Goal: Task Accomplishment & Management: Complete application form

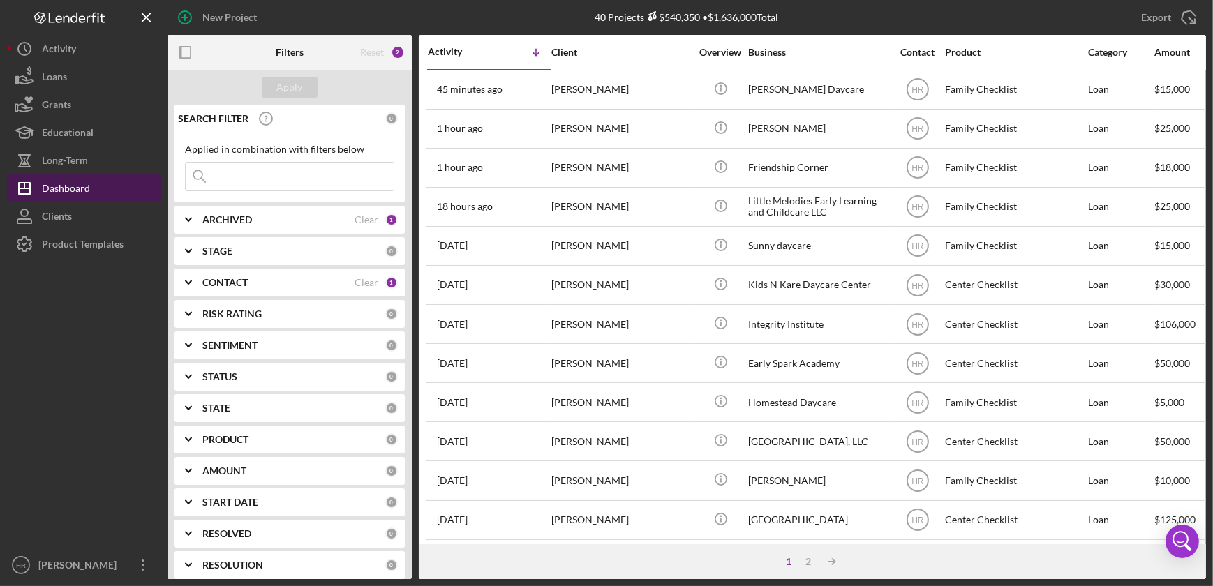
click at [68, 198] on div "Dashboard" at bounding box center [66, 190] width 48 height 31
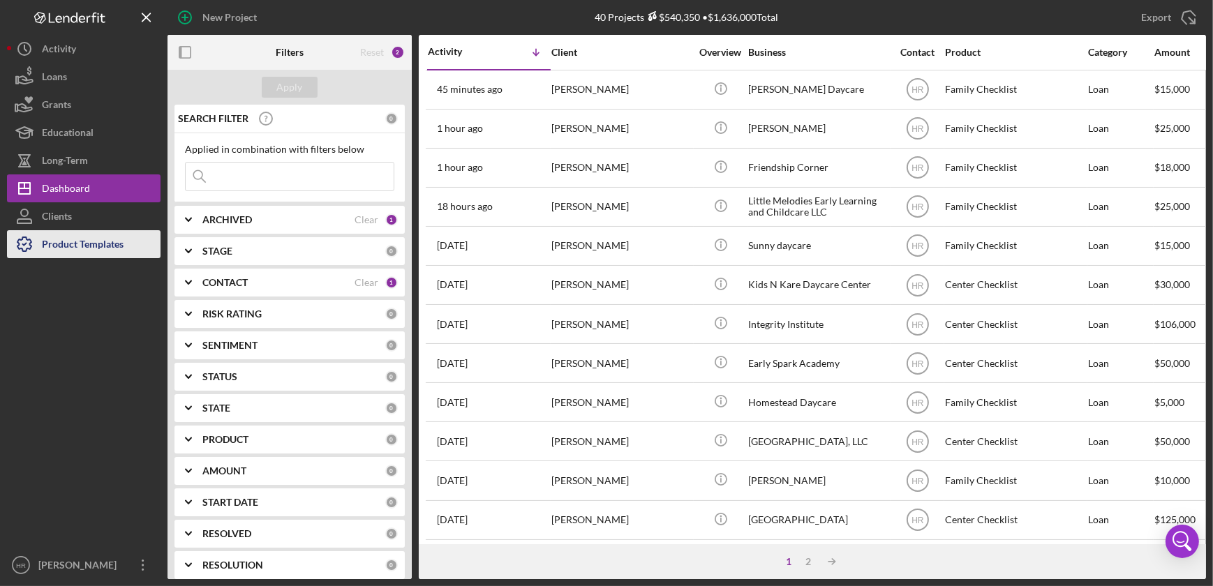
click at [83, 244] on div "Product Templates" at bounding box center [83, 245] width 82 height 31
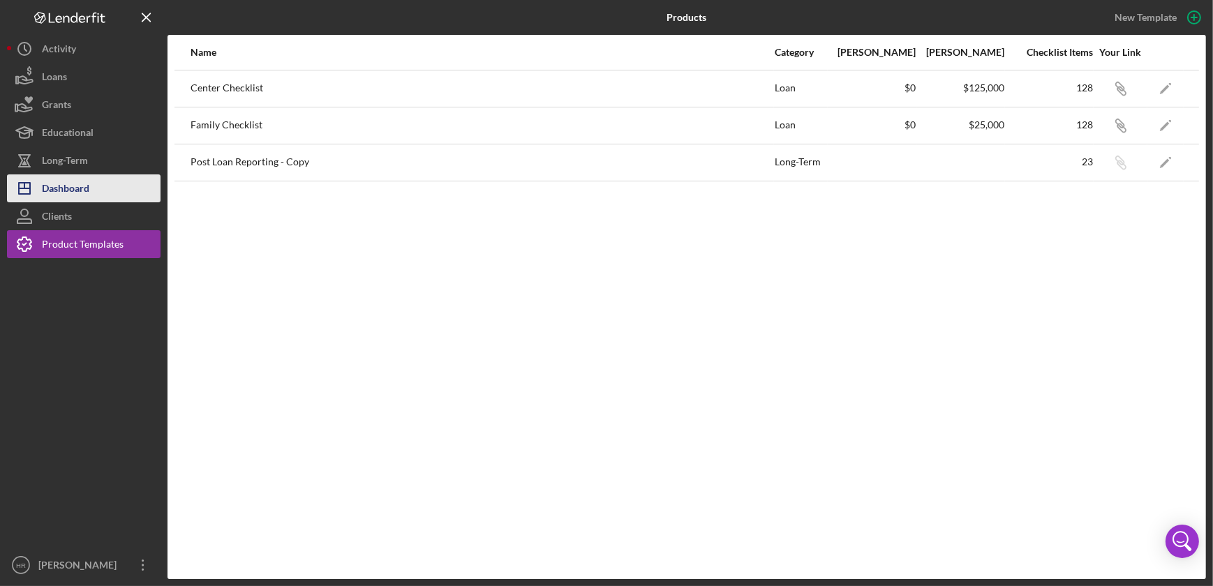
click at [72, 193] on div "Dashboard" at bounding box center [65, 190] width 47 height 31
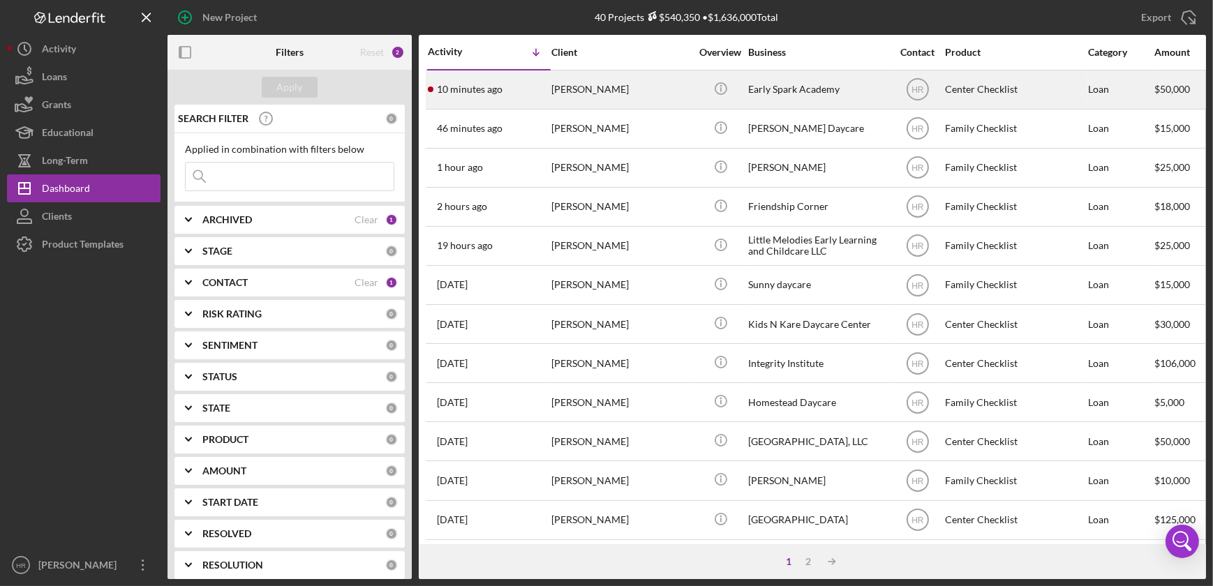
click at [795, 83] on div "Early Spark Academy" at bounding box center [818, 89] width 140 height 37
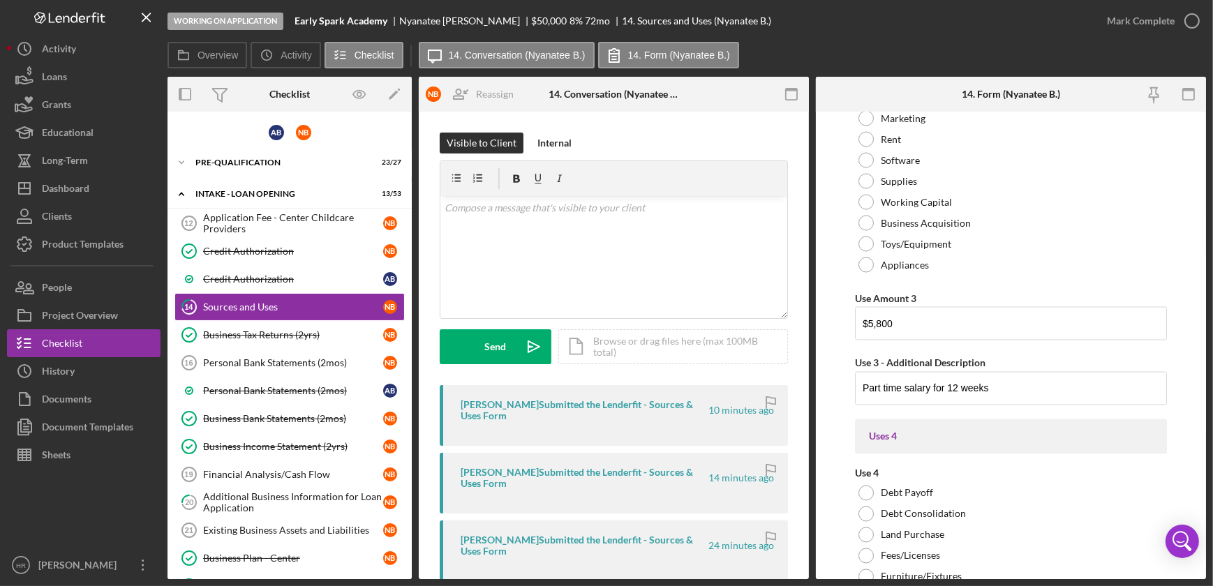
scroll to position [3109, 0]
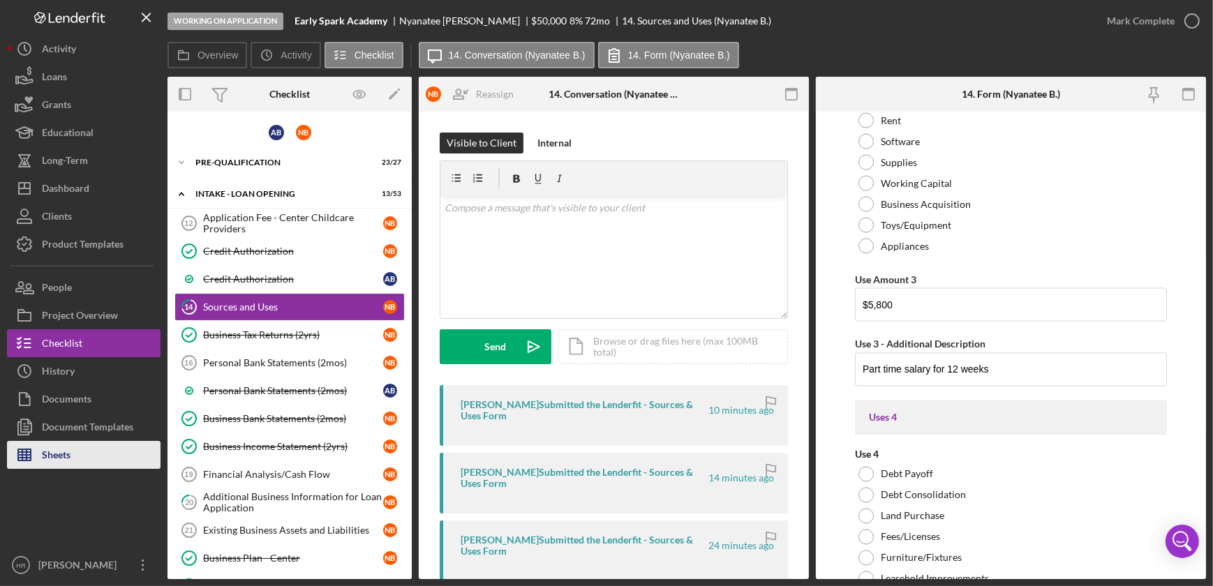
click at [57, 447] on div "Sheets" at bounding box center [56, 456] width 29 height 31
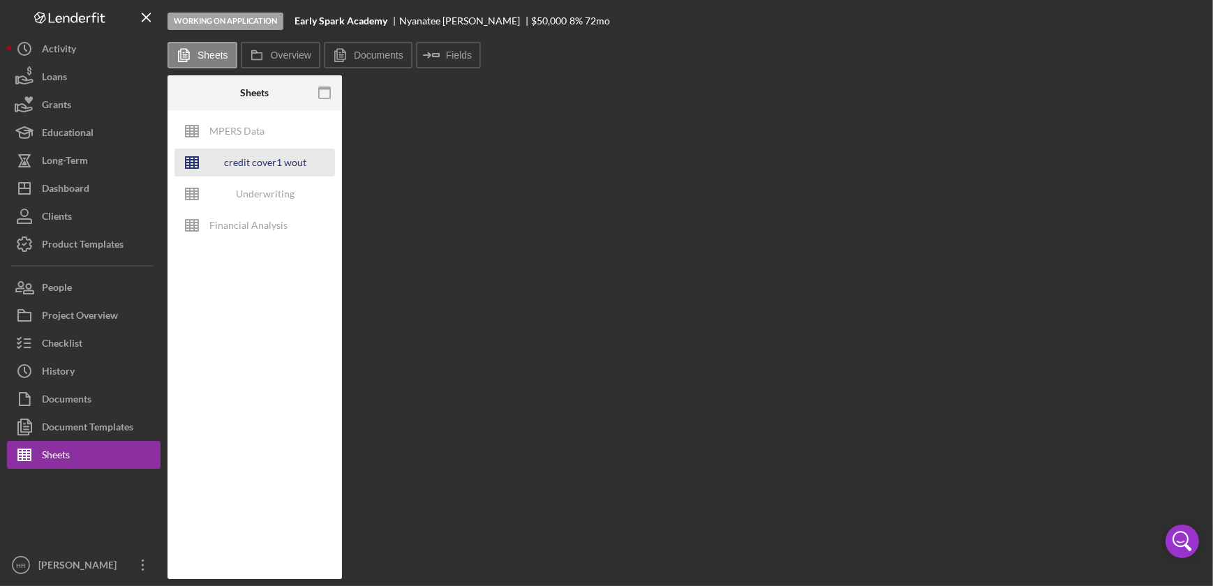
click at [272, 158] on div "credit cover1 wout restrictions" at bounding box center [265, 163] width 112 height 28
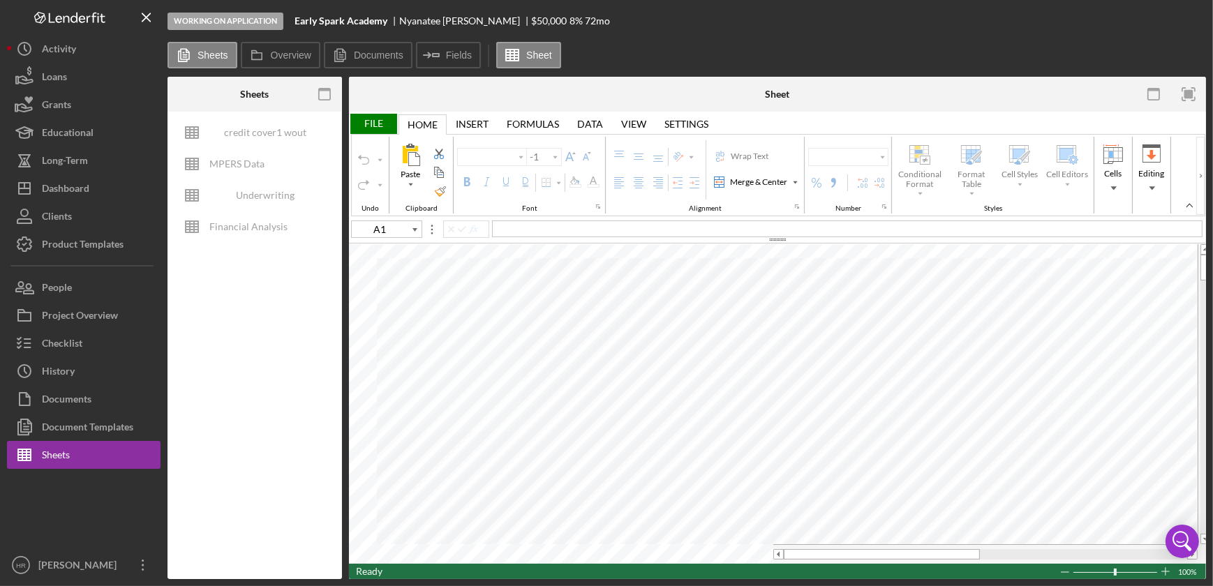
type input "B9"
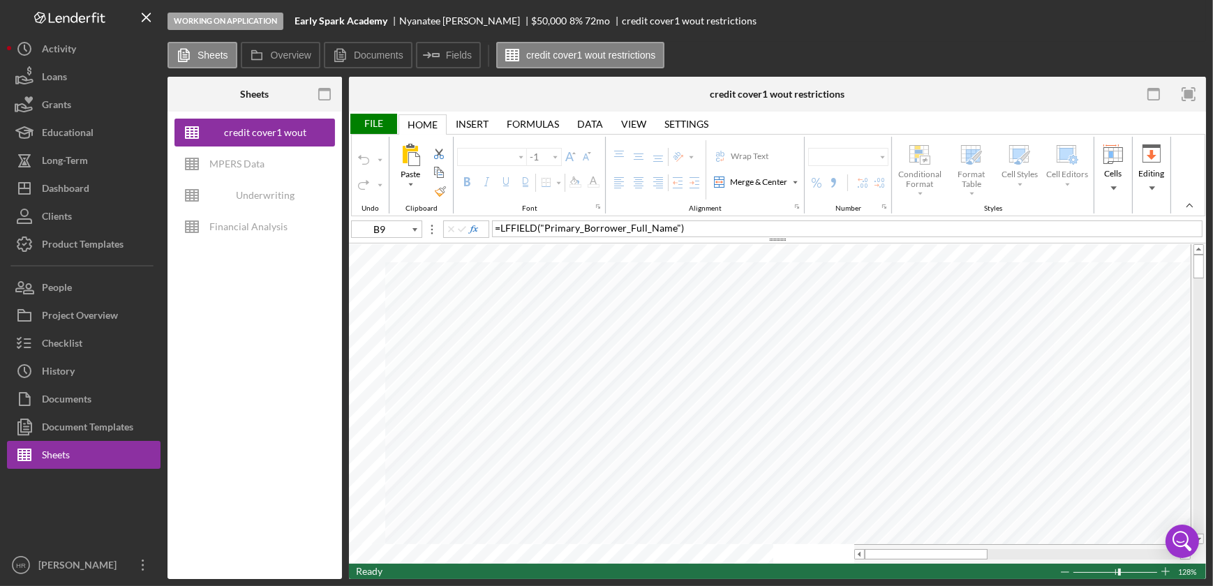
type input "Poppins"
type input "10"
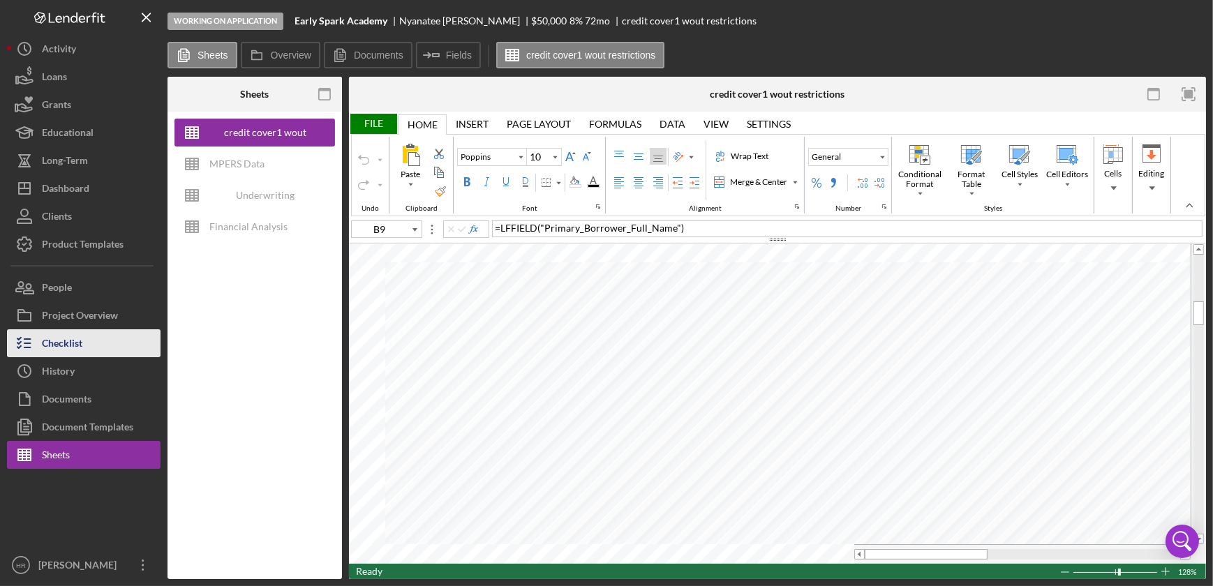
click at [74, 340] on div "Checklist" at bounding box center [62, 344] width 40 height 31
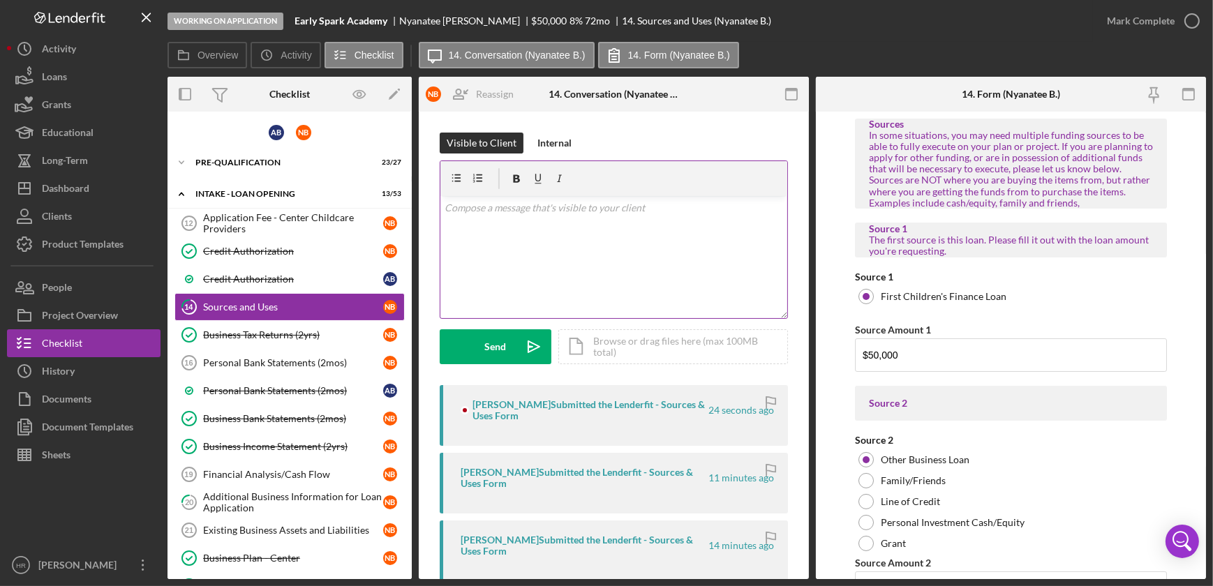
type input "$17,300"
type input "$7,600"
type input "Full time salary + benefits for 8 weeks"
type input "$3,600"
type input "Part time salary for 8 weeks"
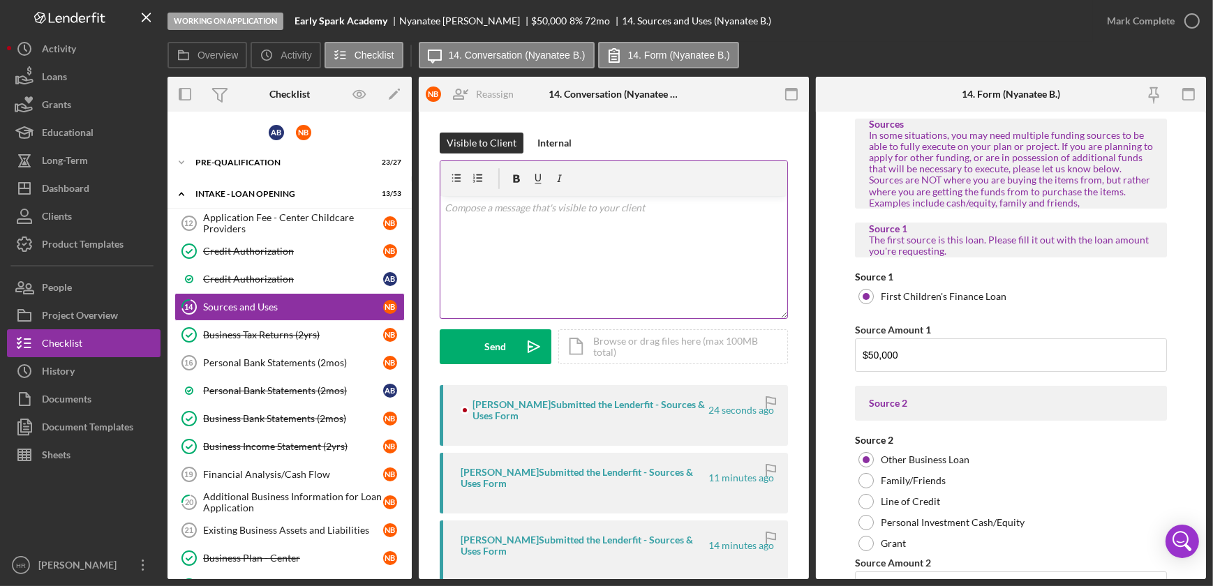
type input "$10,500"
type input "8 weeks of social media ads on Instagram and Facebook - $250 per week - $2000; …"
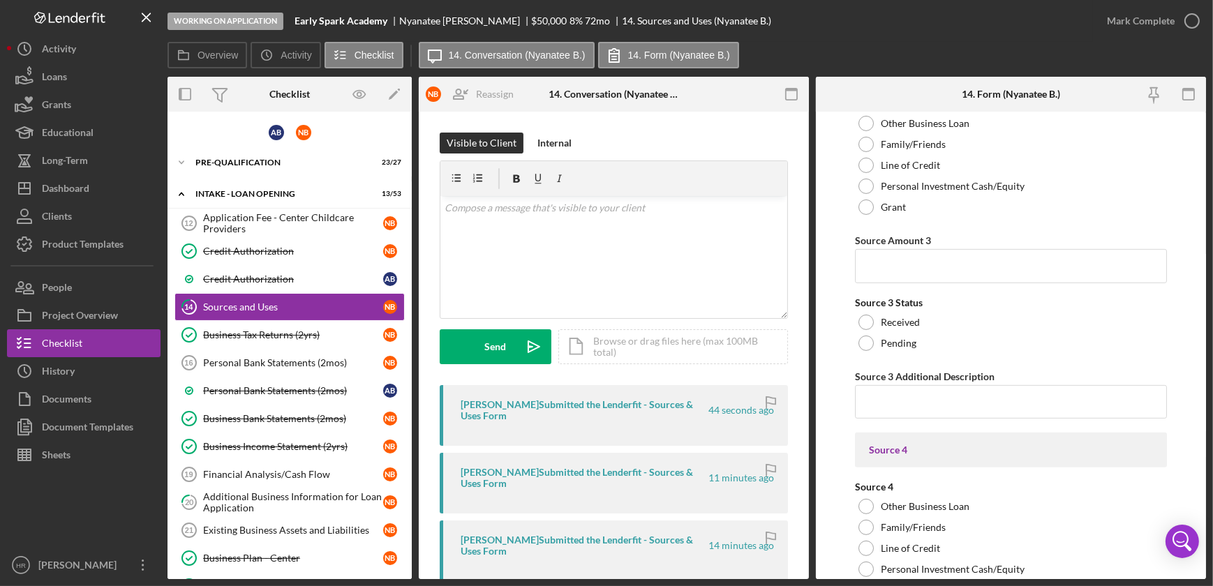
scroll to position [888, 0]
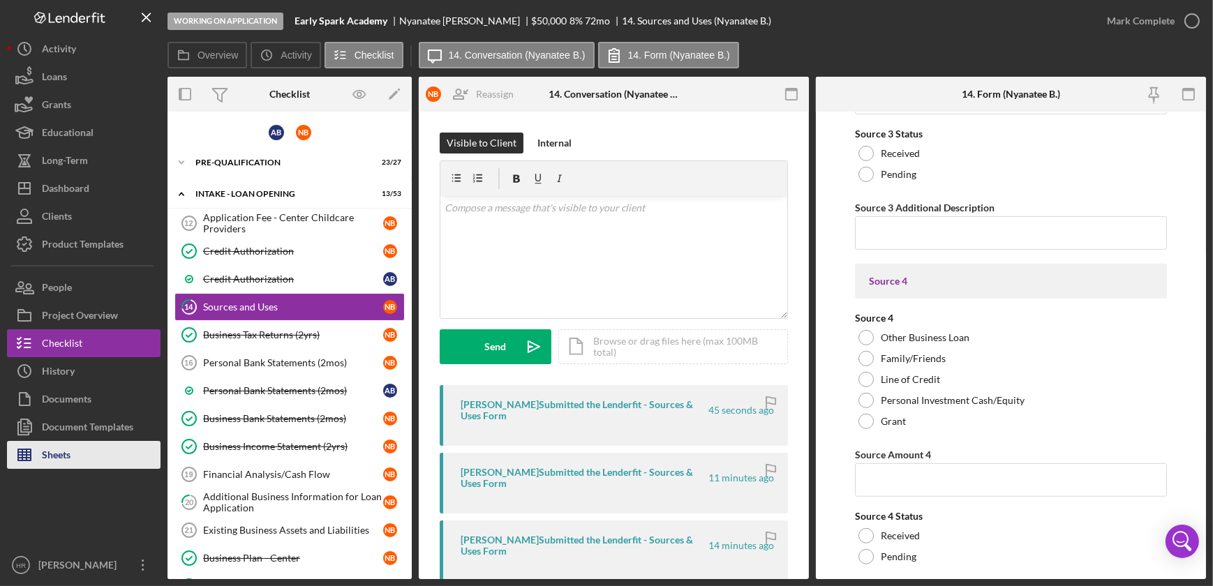
click at [80, 457] on button "Sheets" at bounding box center [84, 455] width 154 height 28
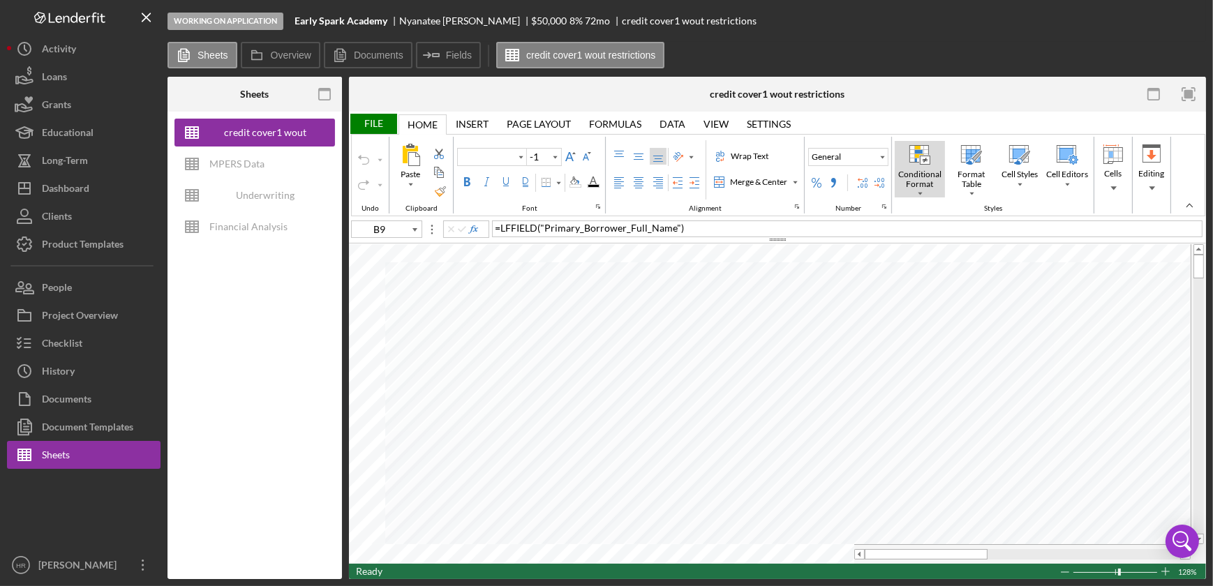
type input "Poppins"
type input "10"
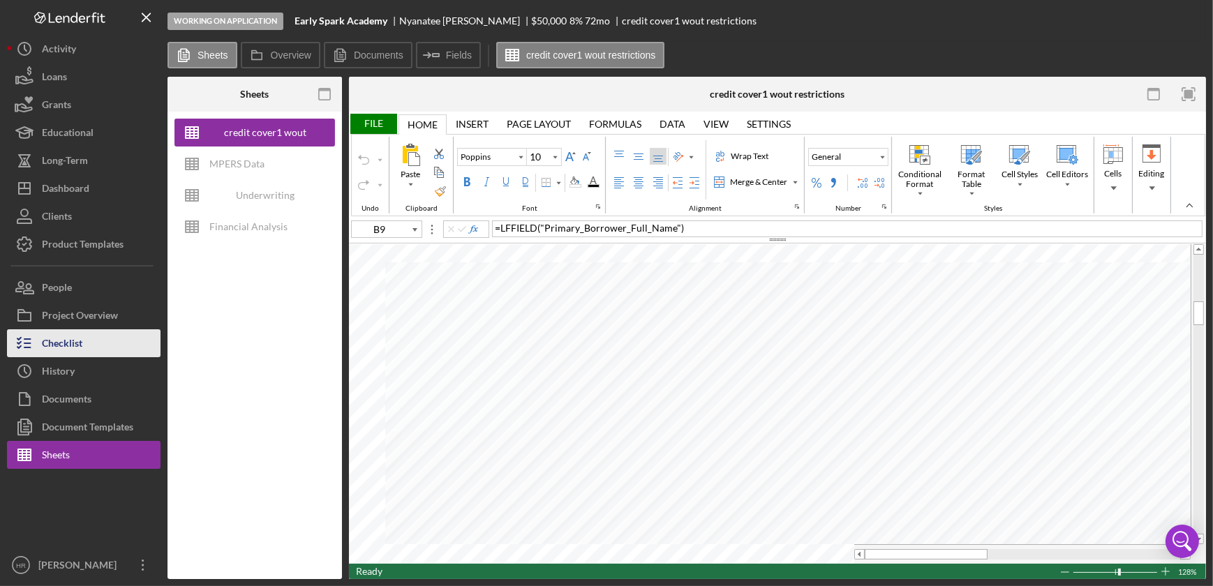
click at [88, 342] on button "Checklist" at bounding box center [84, 343] width 154 height 28
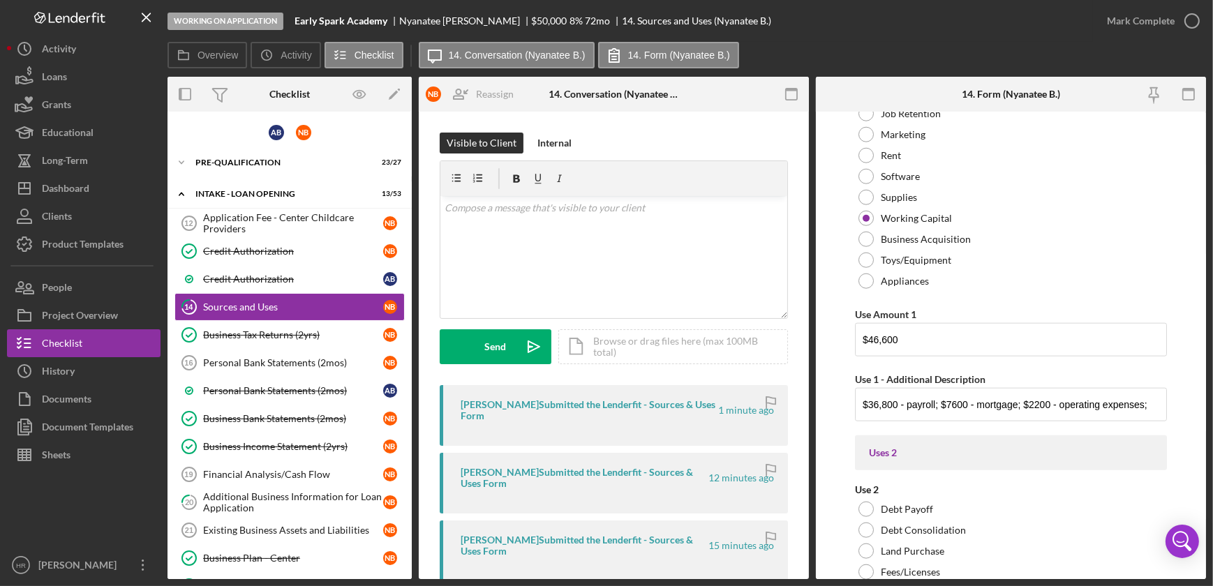
scroll to position [1904, 0]
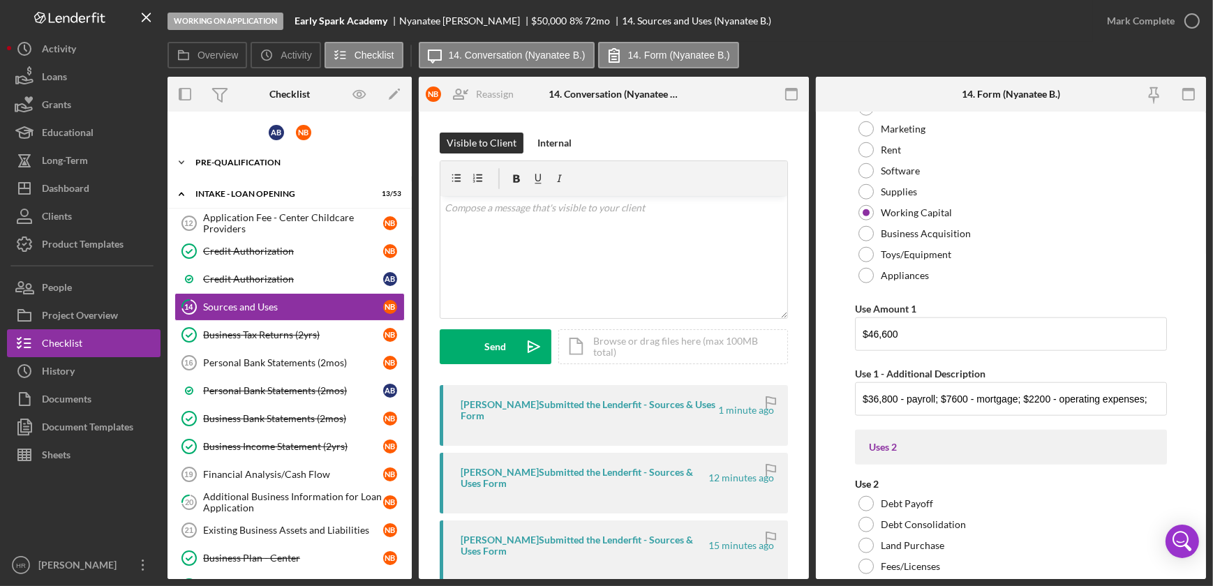
click at [272, 160] on div "Pre-Qualification" at bounding box center [294, 162] width 199 height 8
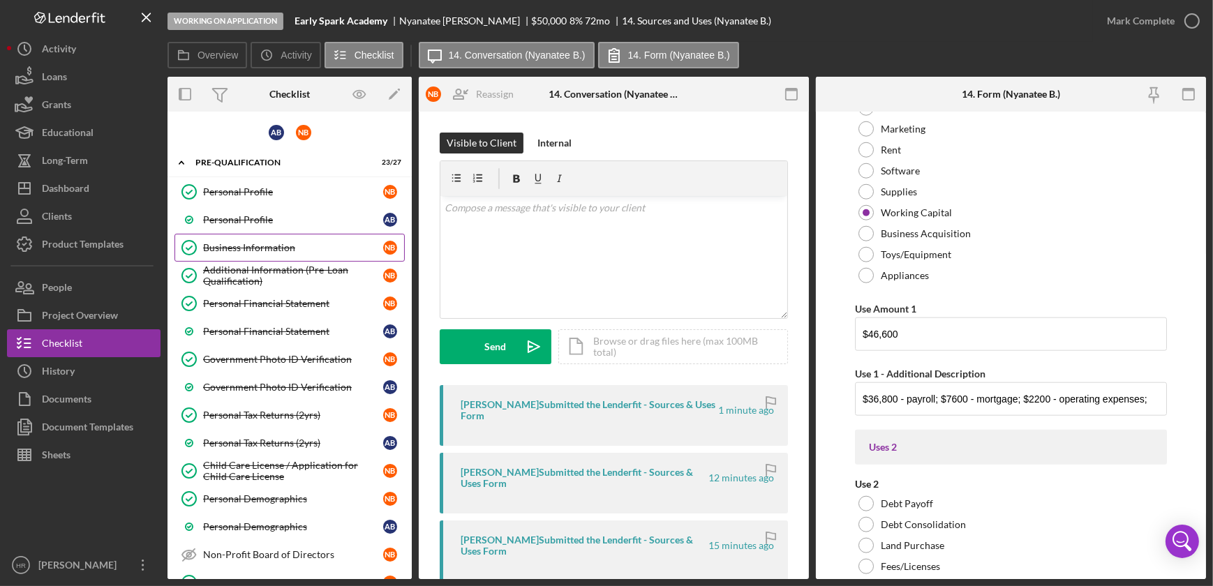
click at [255, 242] on div "Business Information" at bounding box center [293, 247] width 180 height 11
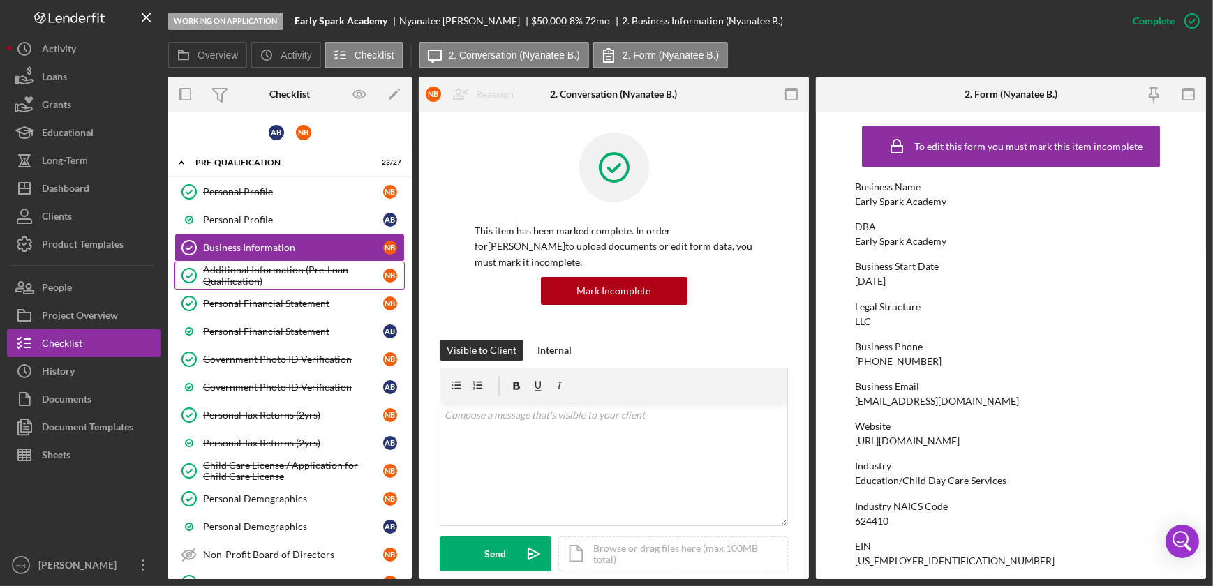
click at [252, 274] on div "Additional Information (Pre-Loan Qualification)" at bounding box center [293, 276] width 180 height 22
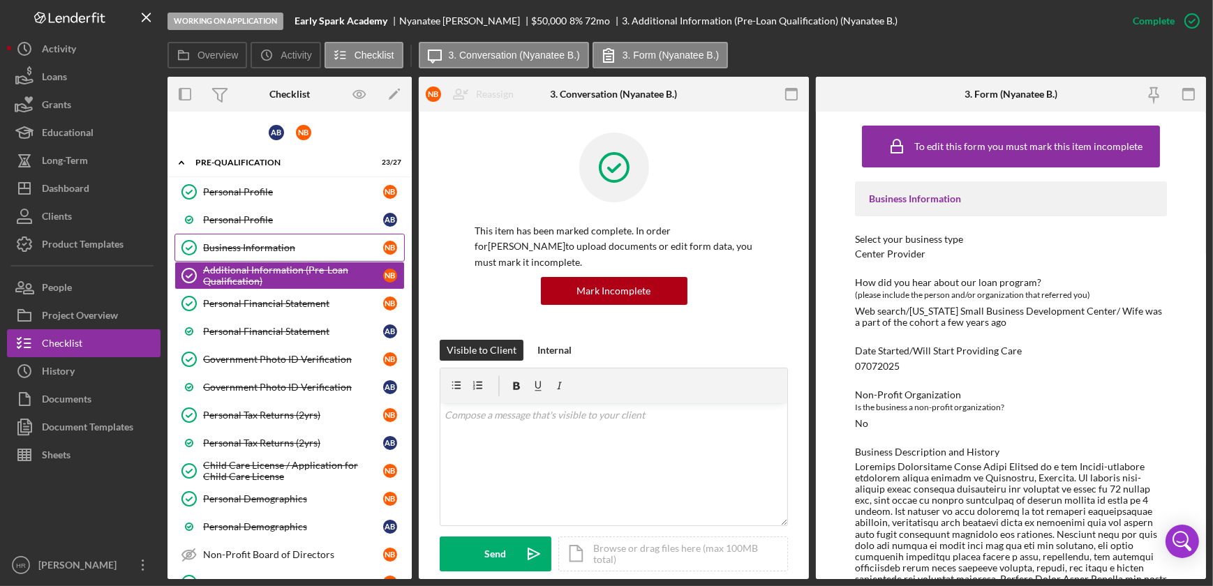
click at [252, 237] on link "Business Information Business Information N B" at bounding box center [290, 248] width 230 height 28
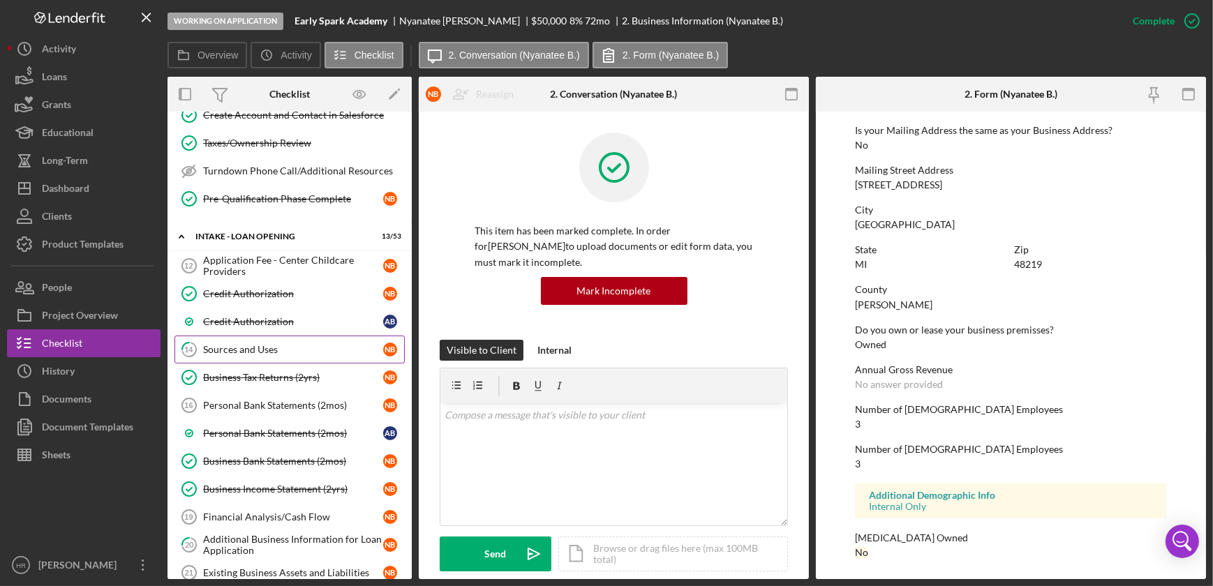
scroll to position [698, 0]
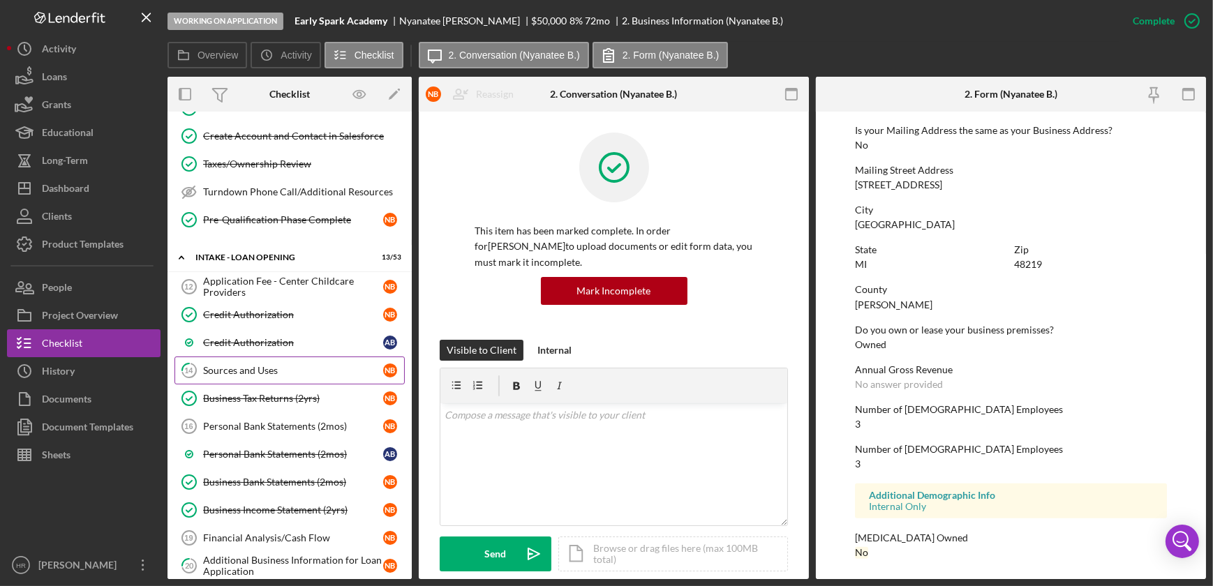
click at [269, 365] on div "Sources and Uses" at bounding box center [293, 370] width 180 height 11
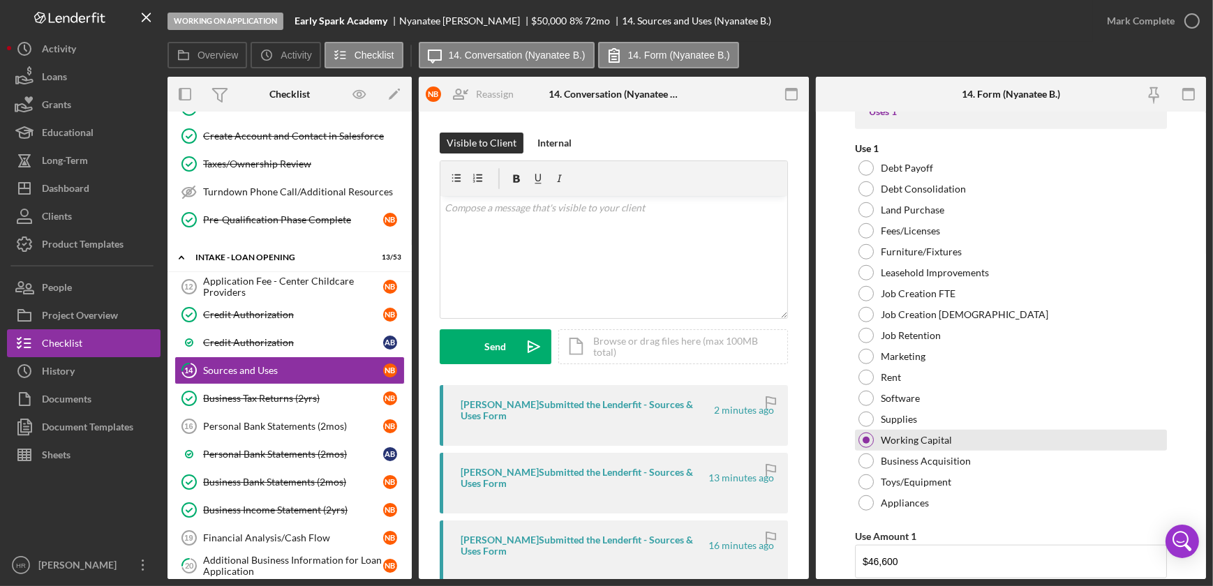
scroll to position [1840, 0]
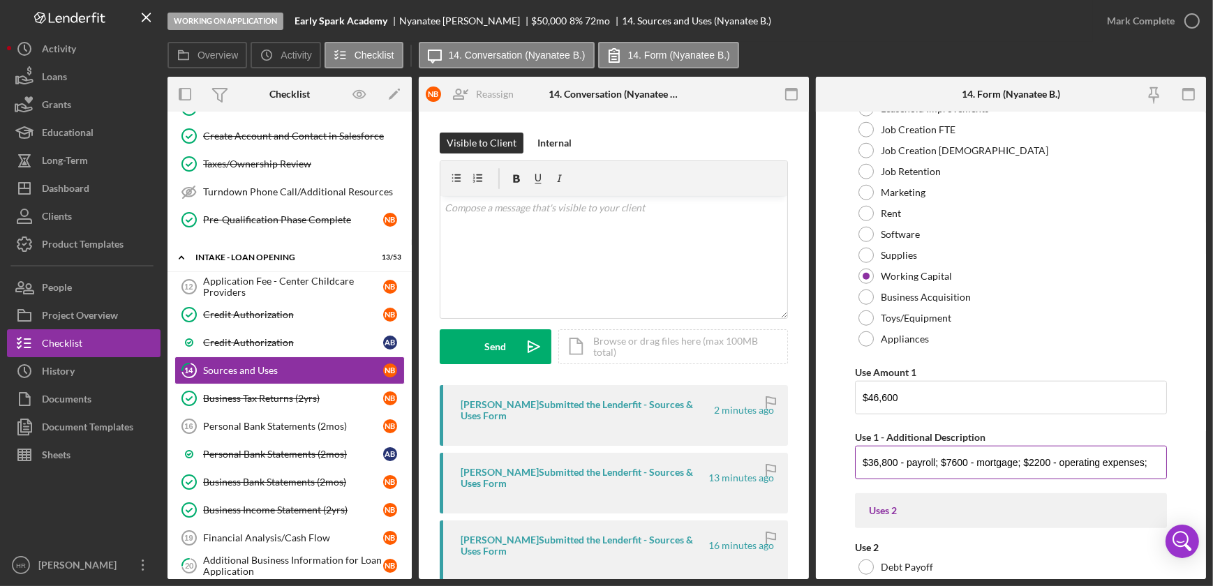
click at [979, 461] on input "$36,800 - payroll; $7600 - mortgage; $2200 - operating expenses;" at bounding box center [1011, 463] width 312 height 34
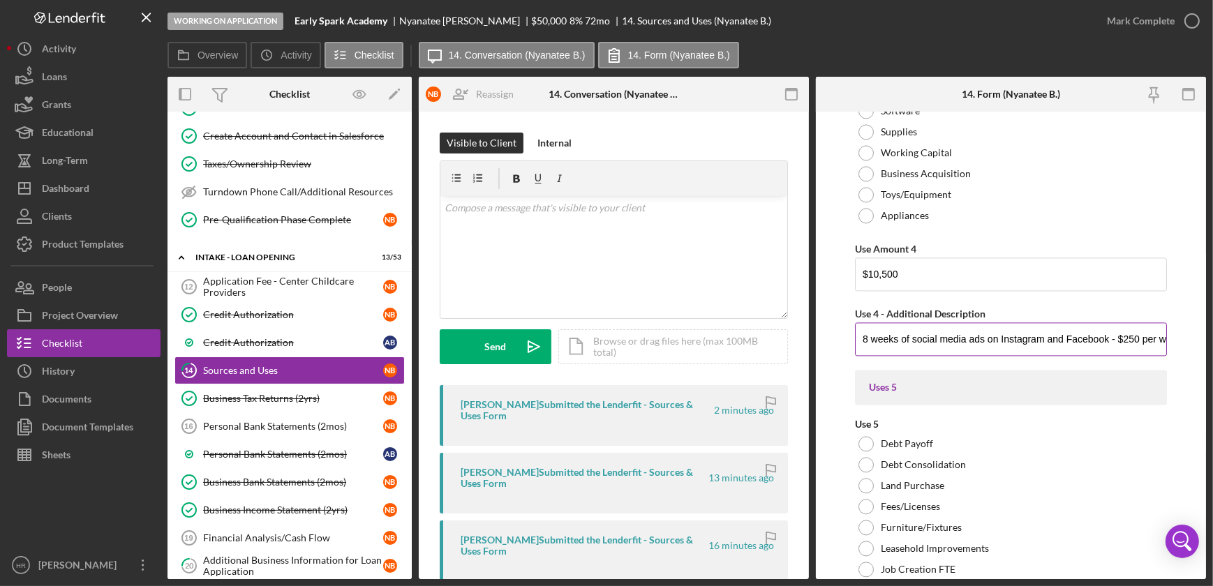
scroll to position [3744, 0]
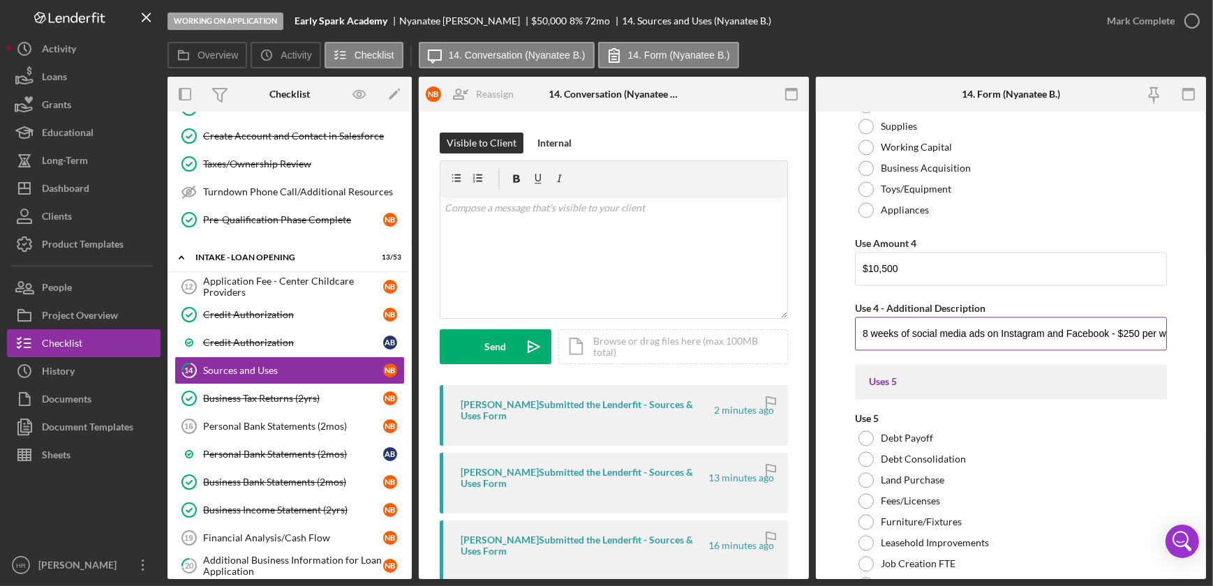
click at [1001, 334] on input "8 weeks of social media ads on Instagram and Facebook - $250 per week - $2000; …" at bounding box center [1011, 334] width 312 height 34
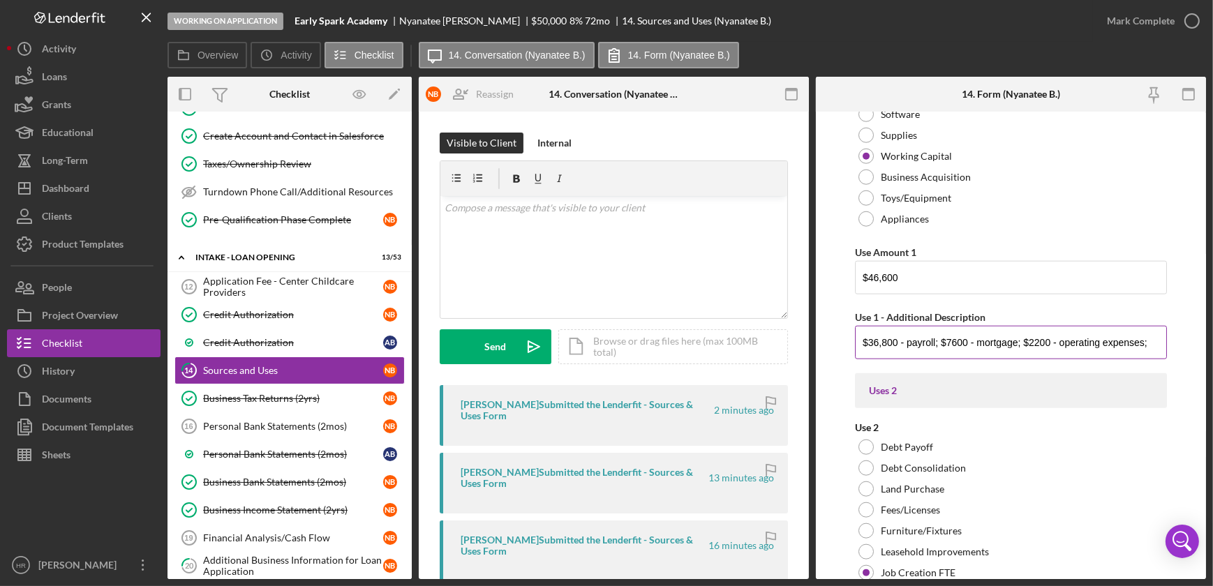
scroll to position [2031, 0]
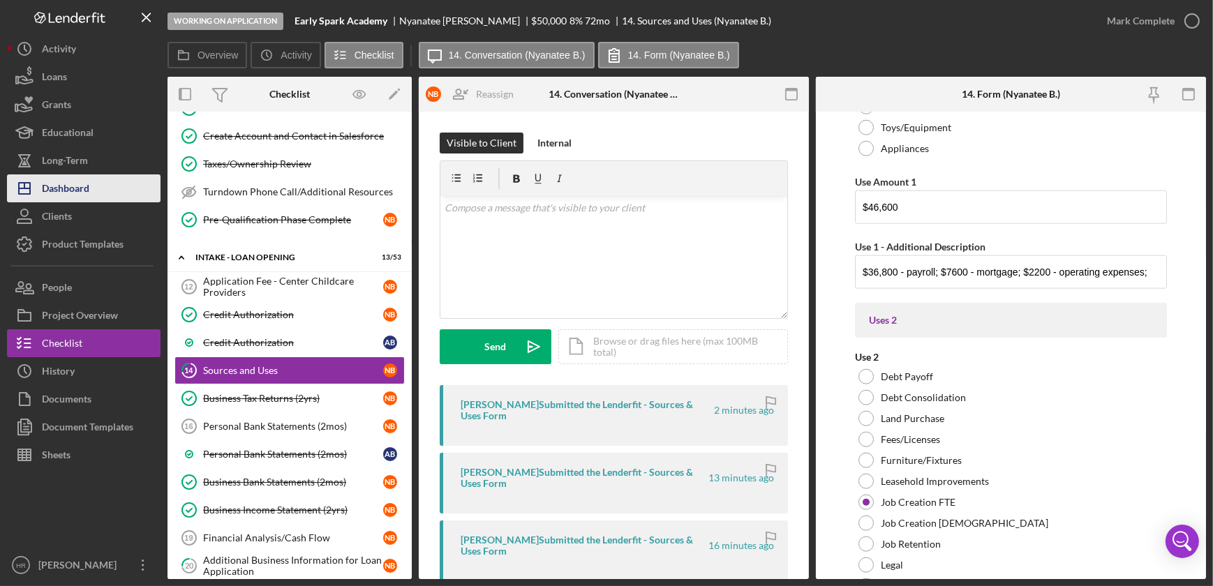
click at [75, 191] on div "Dashboard" at bounding box center [65, 190] width 47 height 31
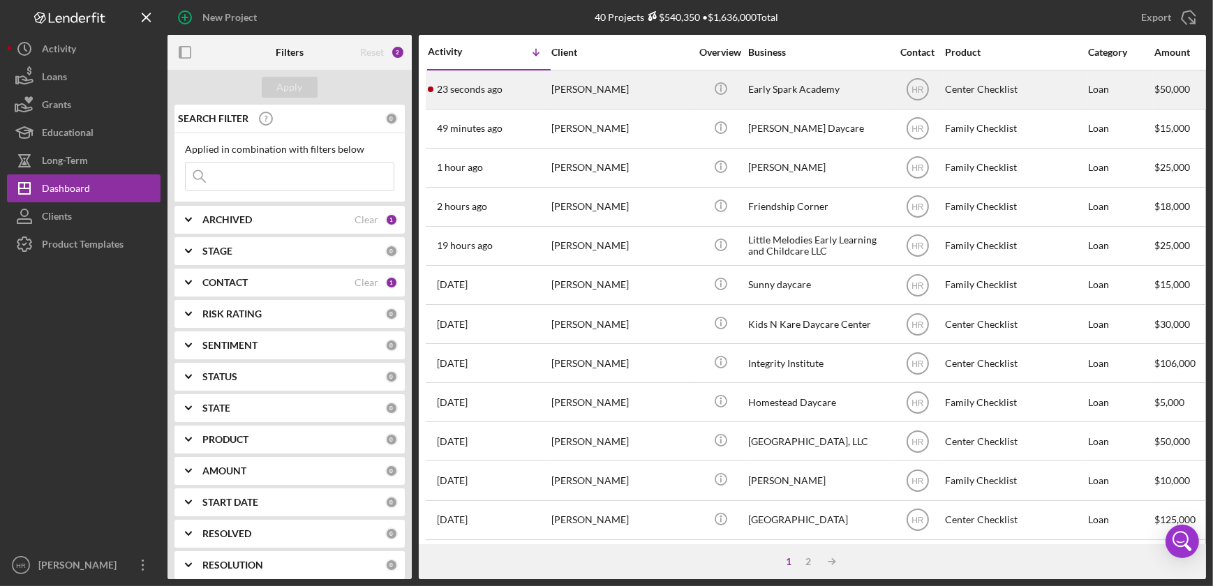
click at [817, 85] on div "Early Spark Academy" at bounding box center [818, 89] width 140 height 37
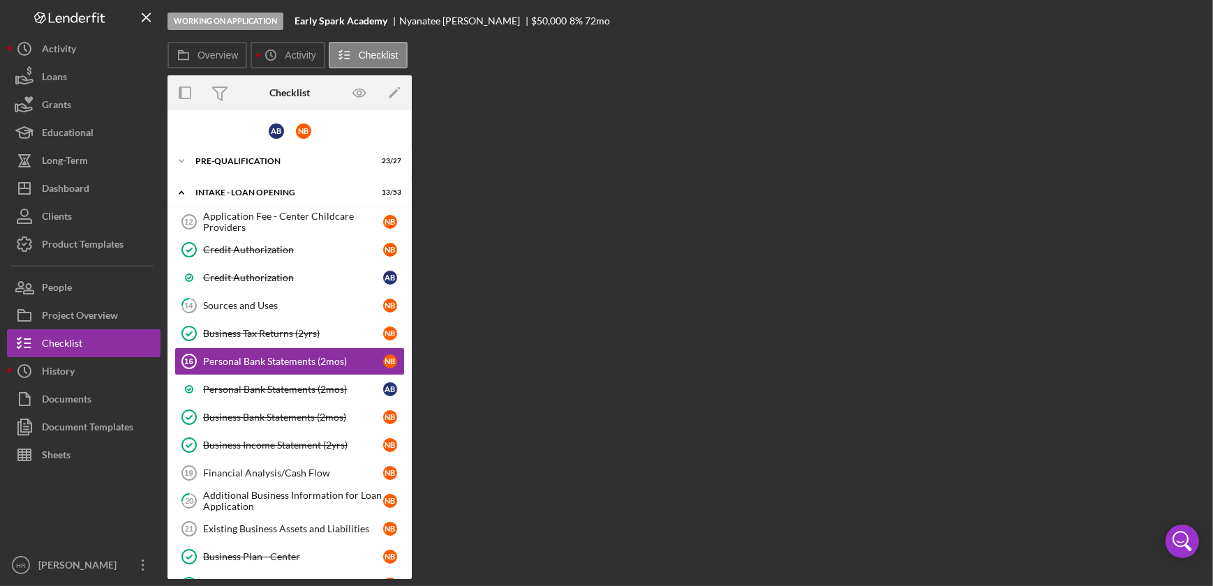
scroll to position [15, 0]
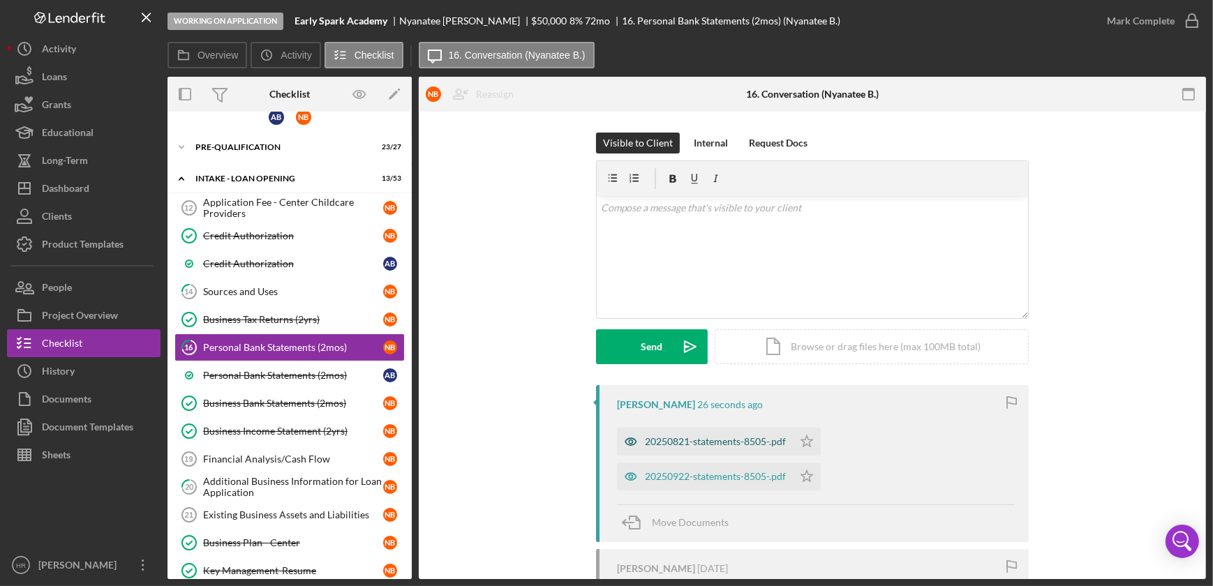
click at [690, 440] on div "20250821-statements-8505-.pdf" at bounding box center [715, 441] width 141 height 11
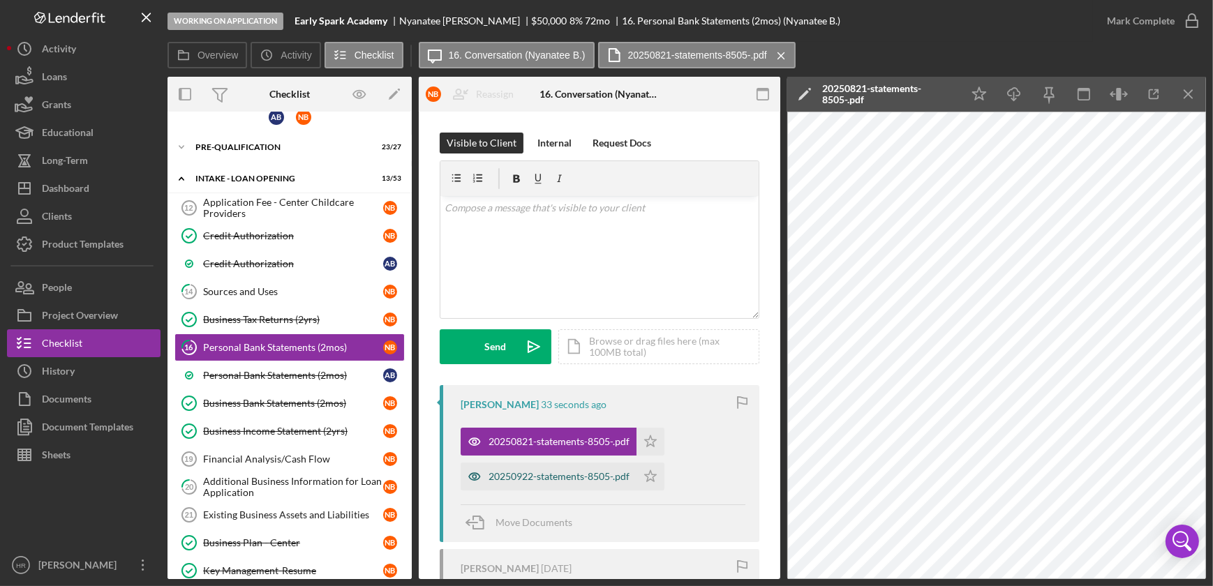
click at [511, 468] on div "20250922-statements-8505-.pdf" at bounding box center [549, 477] width 176 height 28
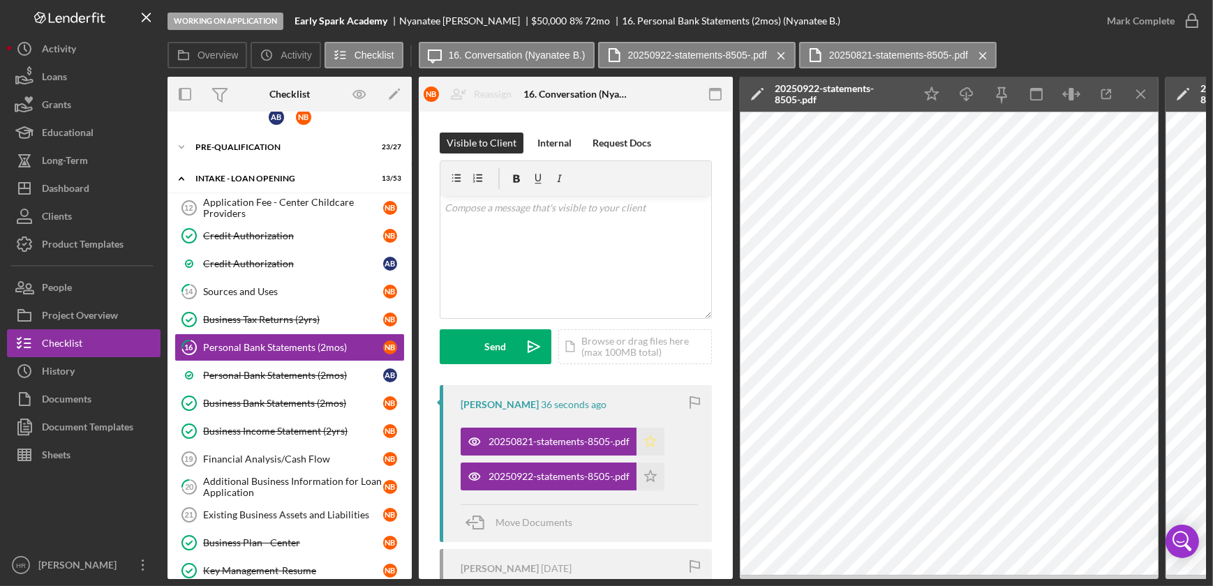
click at [653, 440] on icon "Icon/Star" at bounding box center [651, 442] width 28 height 28
click at [648, 482] on icon "Icon/Star" at bounding box center [651, 477] width 28 height 28
click at [1205, 15] on div "Mark Complete" at bounding box center [1149, 21] width 113 height 42
click at [1200, 15] on icon "button" at bounding box center [1192, 20] width 35 height 35
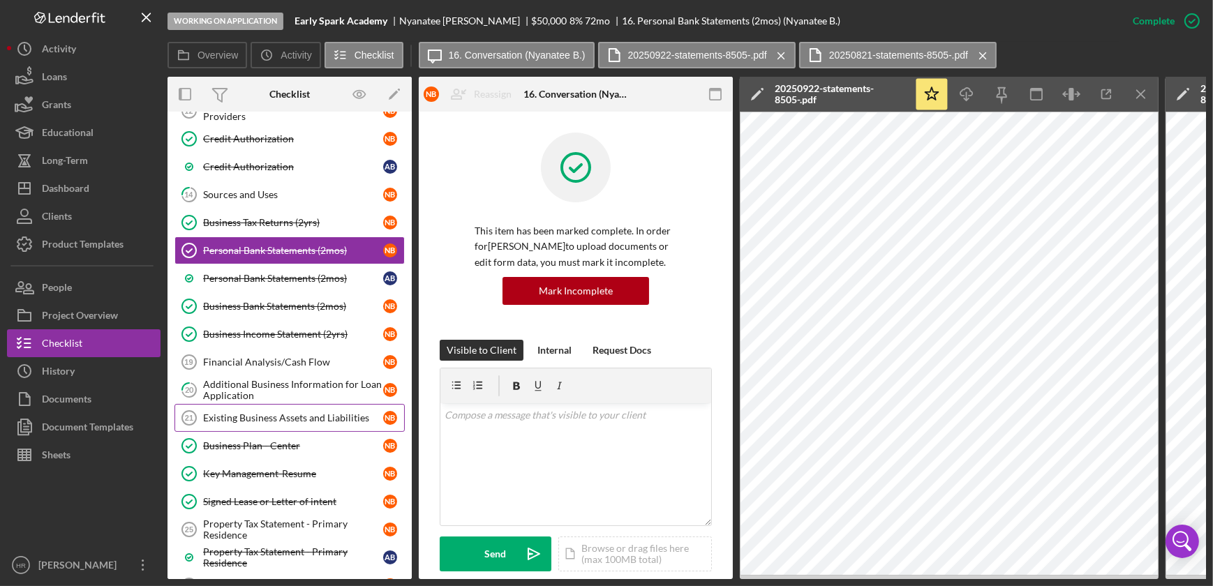
scroll to position [142, 0]
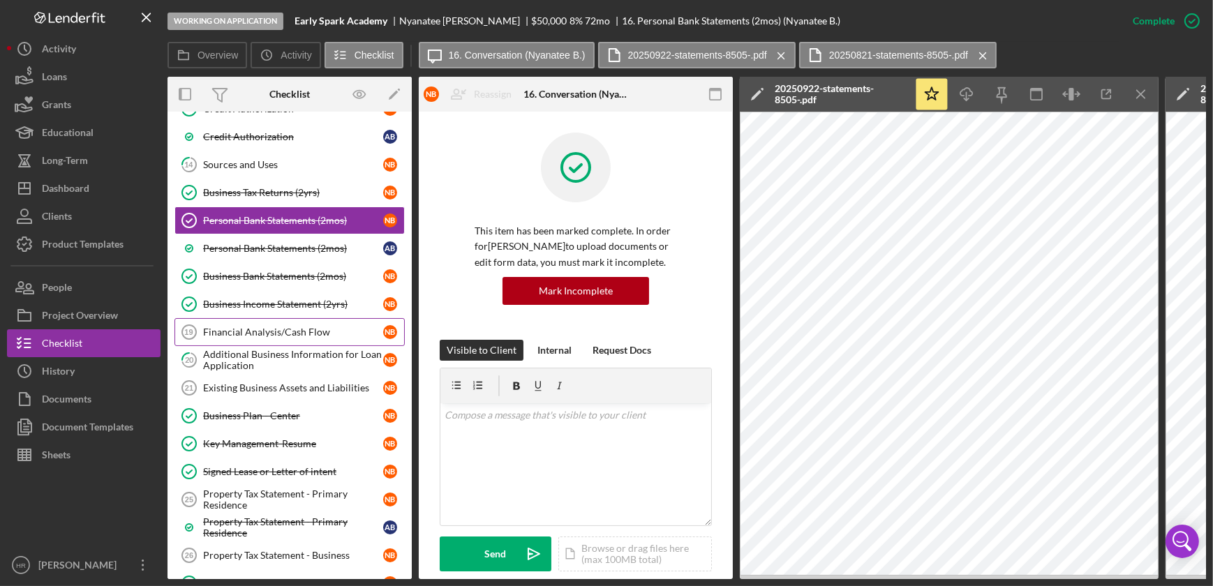
click at [258, 327] on div "Financial Analysis/Cash Flow" at bounding box center [293, 332] width 180 height 11
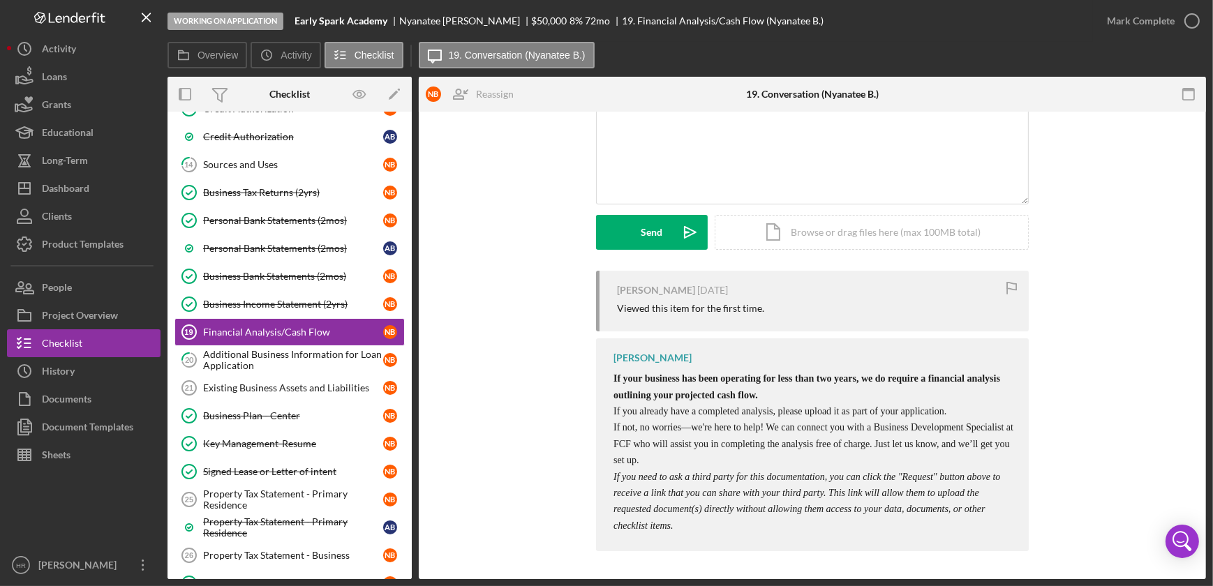
scroll to position [130, 0]
click at [263, 366] on div "Additional Business Information for Loan Application" at bounding box center [293, 360] width 180 height 22
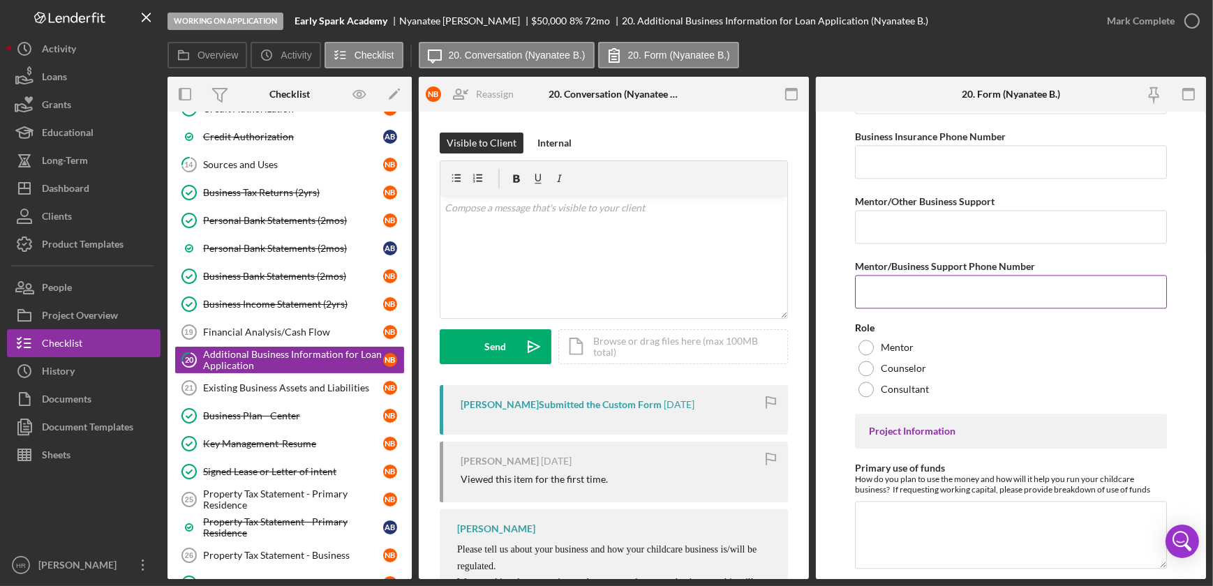
scroll to position [3958, 0]
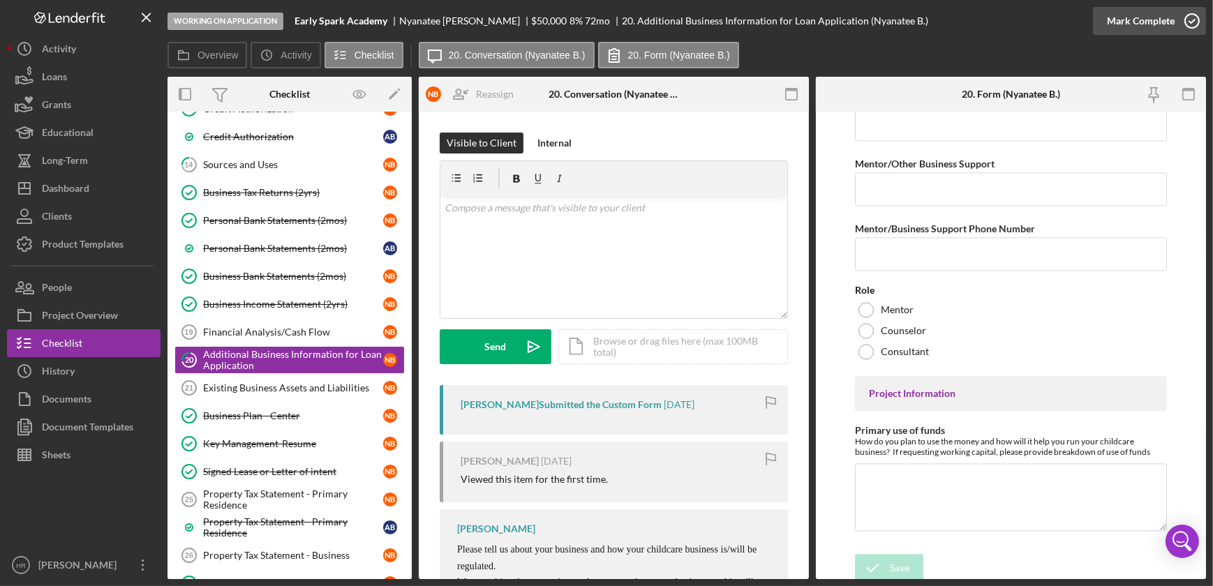
click at [1193, 26] on icon "button" at bounding box center [1192, 20] width 35 height 35
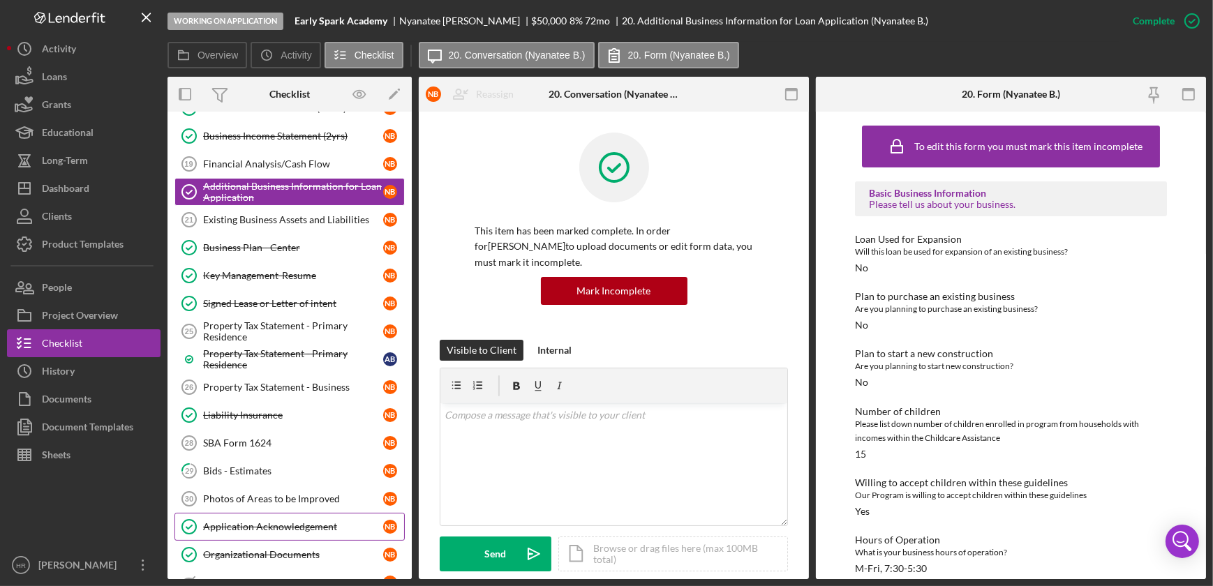
scroll to position [333, 0]
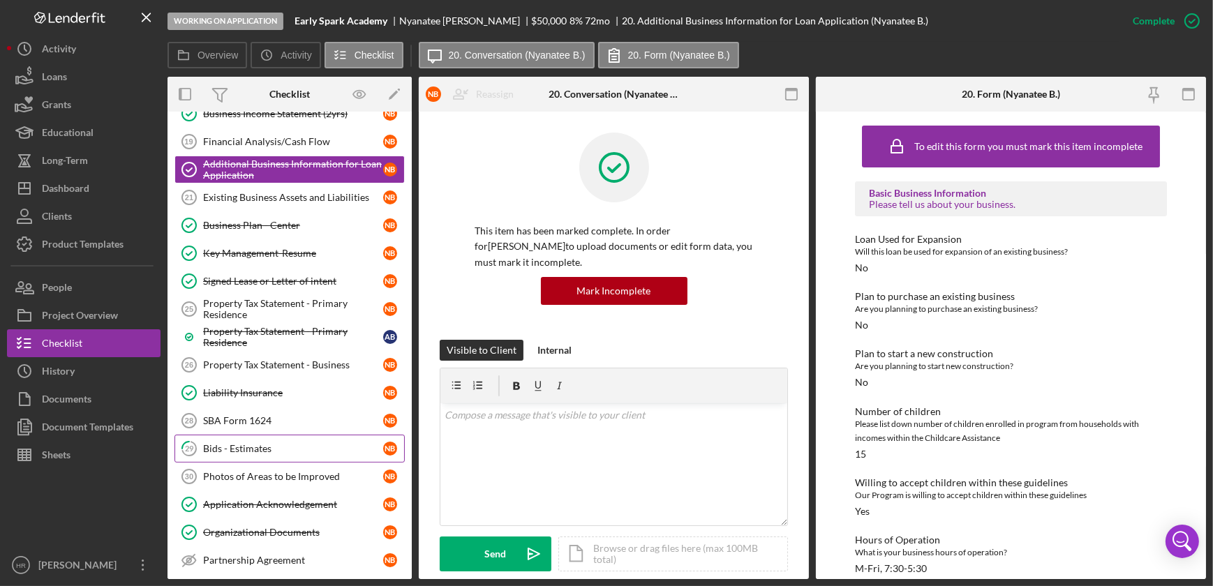
click at [236, 445] on div "Bids - Estimates" at bounding box center [293, 448] width 180 height 11
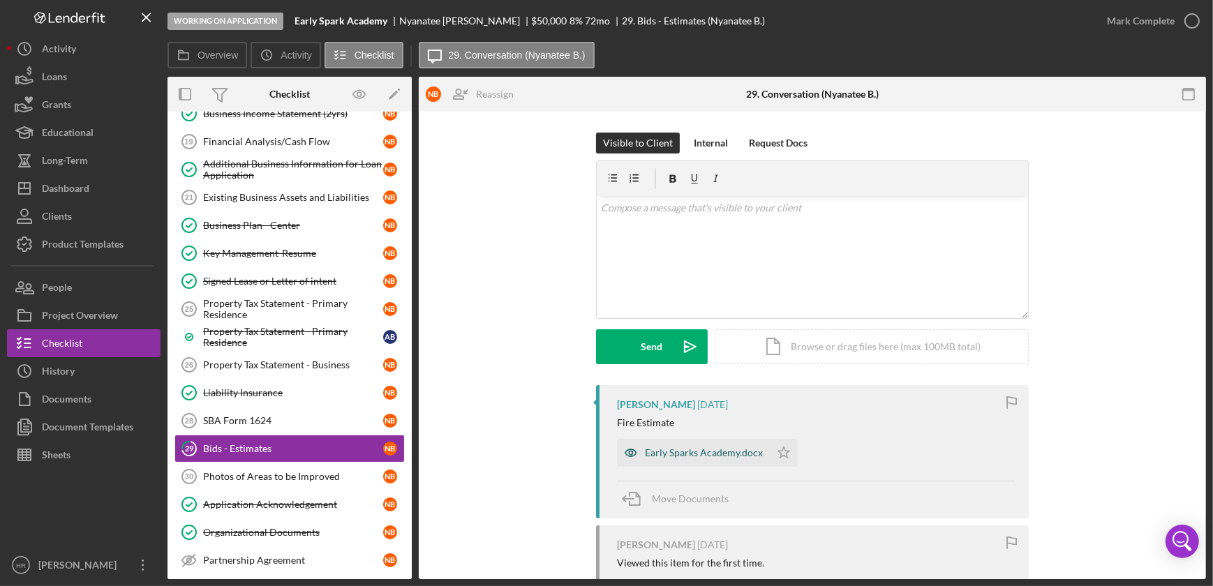
click at [675, 453] on div "Early Sparks Academy.docx" at bounding box center [704, 452] width 118 height 11
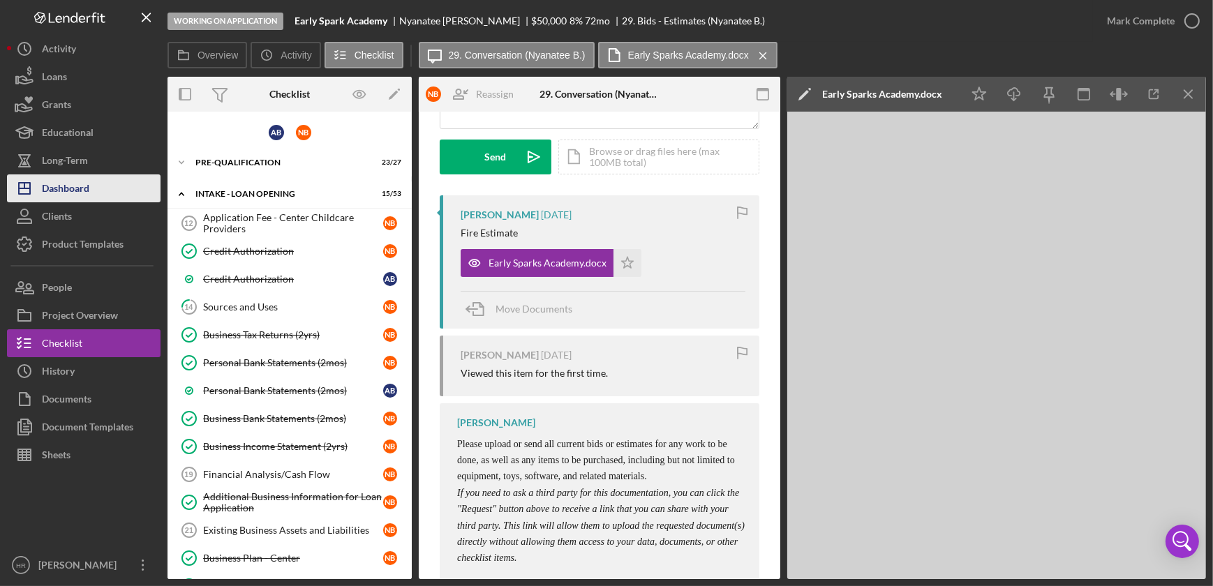
click at [82, 189] on div "Dashboard" at bounding box center [65, 190] width 47 height 31
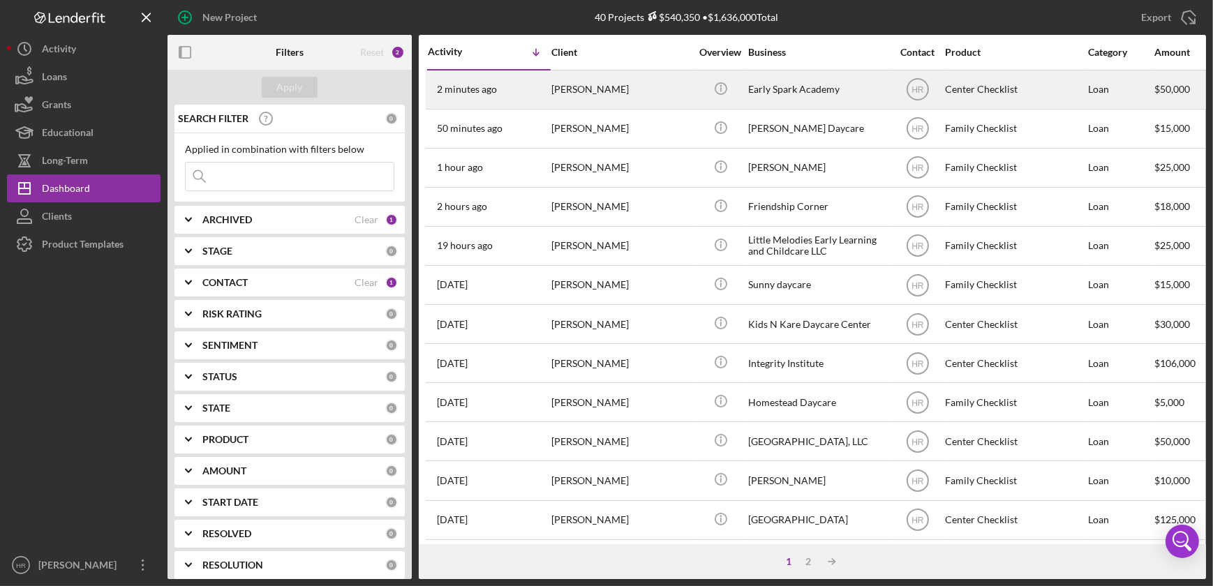
click at [811, 81] on div "Early Spark Academy" at bounding box center [818, 89] width 140 height 37
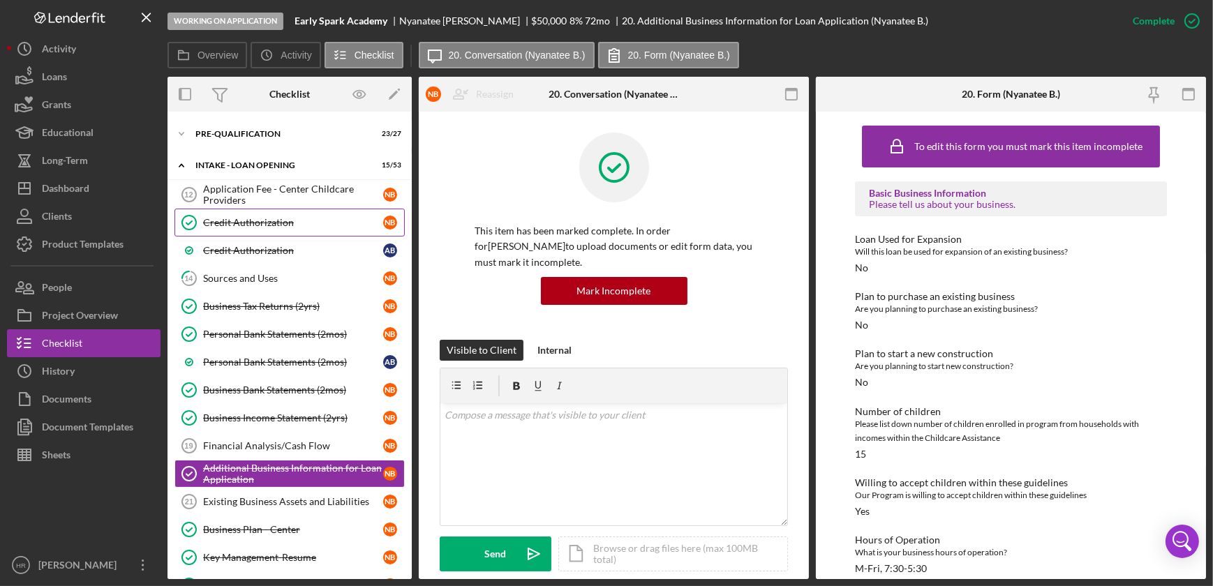
scroll to position [28, 0]
click at [242, 274] on div "Sources and Uses" at bounding box center [293, 279] width 180 height 11
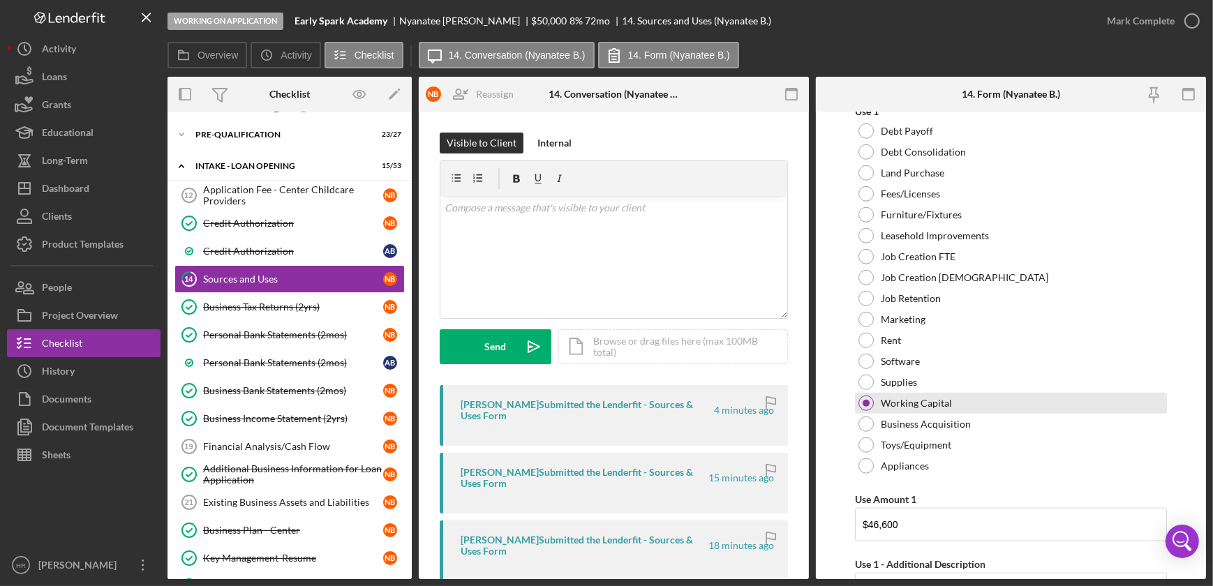
scroll to position [1840, 0]
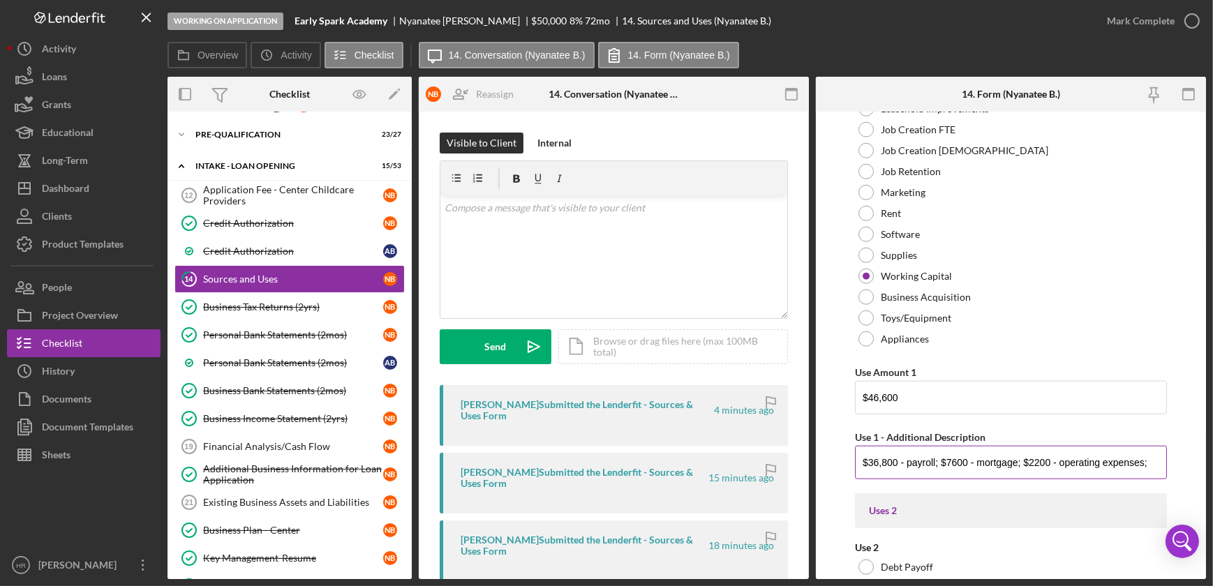
click at [947, 459] on input "$36,800 - payroll; $7600 - mortgage; $2200 - operating expenses;" at bounding box center [1011, 463] width 312 height 34
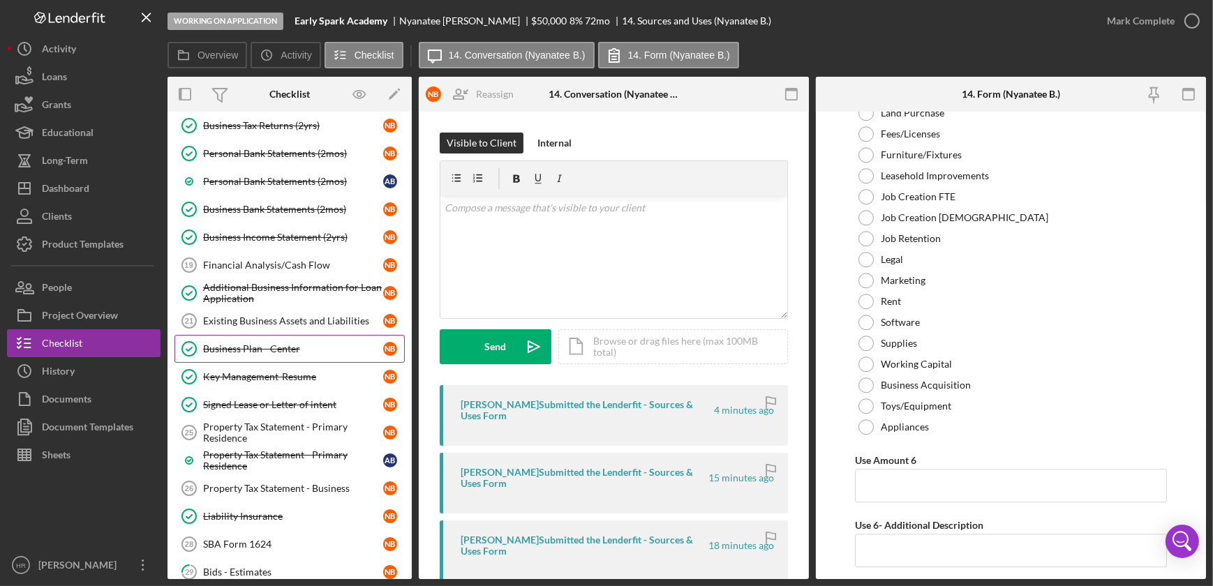
scroll to position [281, 0]
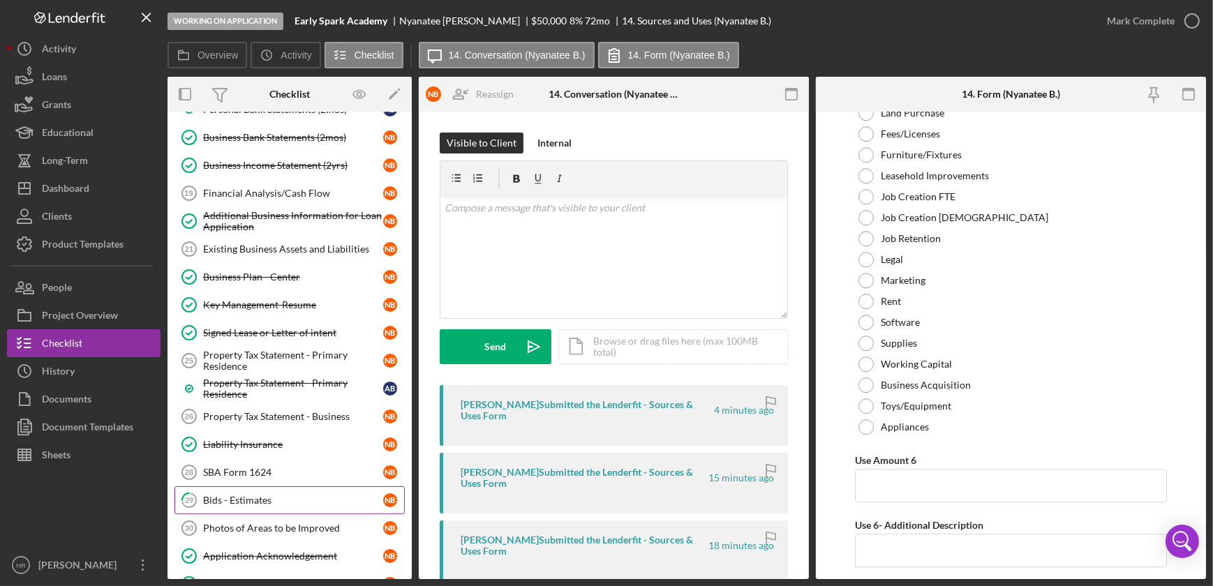
click at [243, 506] on link "29 Bids - Estimates N B" at bounding box center [290, 501] width 230 height 28
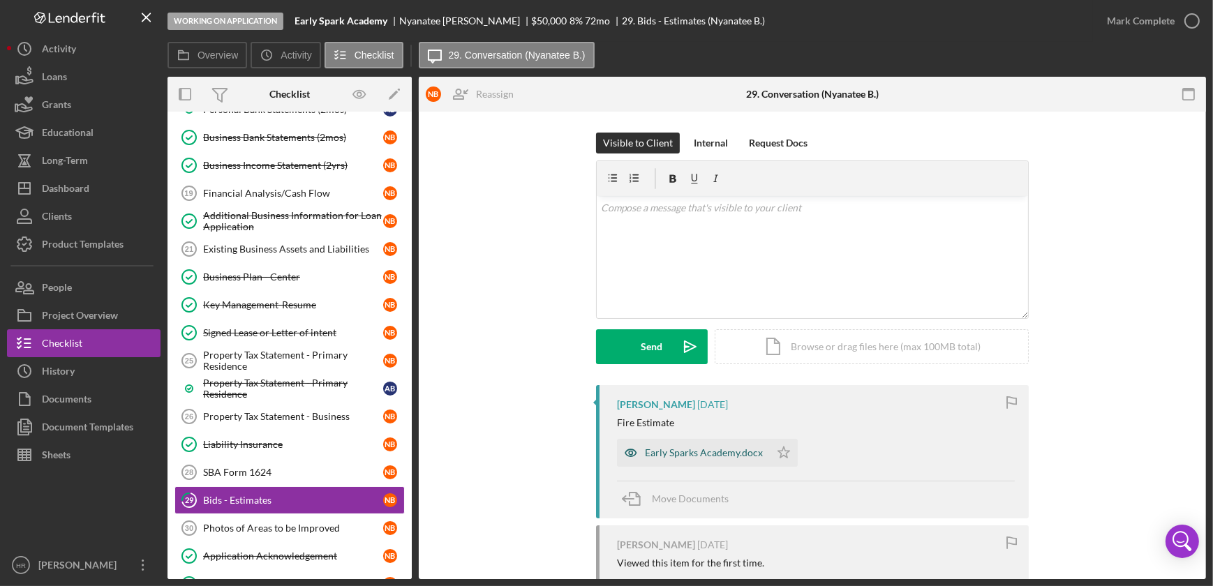
click at [698, 464] on div "Early Sparks Academy.docx" at bounding box center [693, 453] width 153 height 28
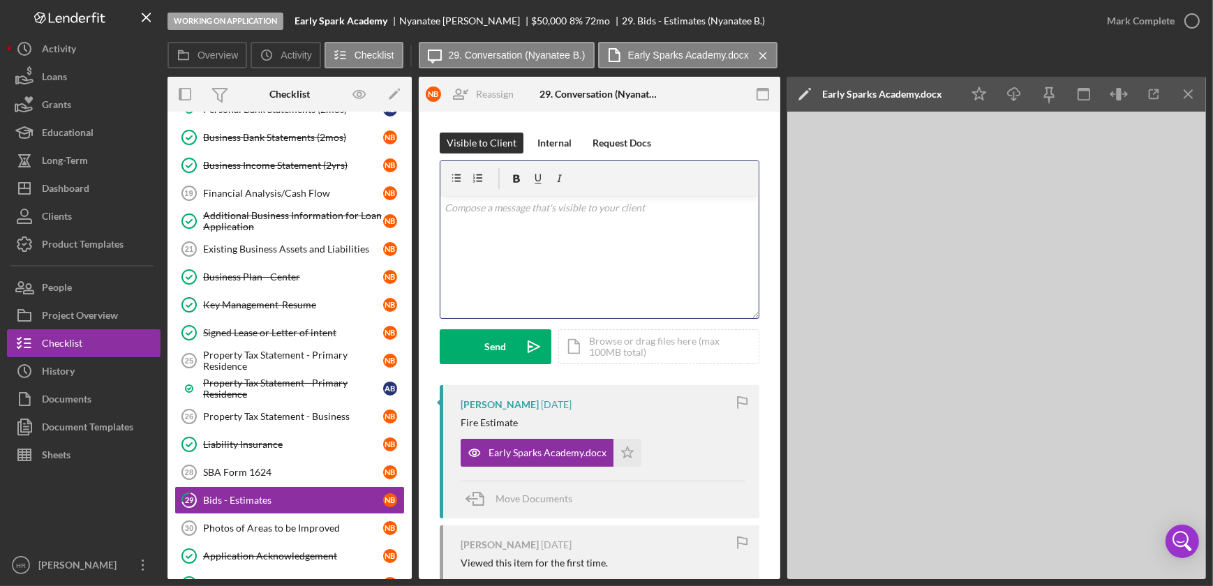
click at [679, 276] on div "v Color teal Color pink Remove color Add row above Add row below Add column bef…" at bounding box center [599, 257] width 318 height 122
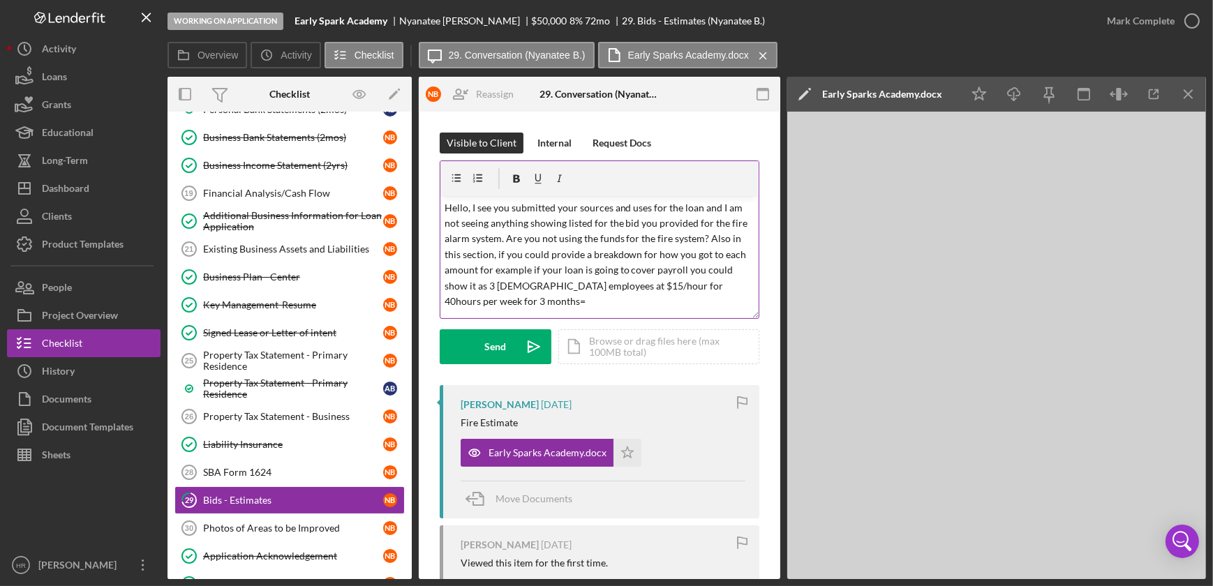
click at [506, 297] on p "Hello, I see you submitted your sources and uses for the loan and I am not seei…" at bounding box center [600, 255] width 311 height 110
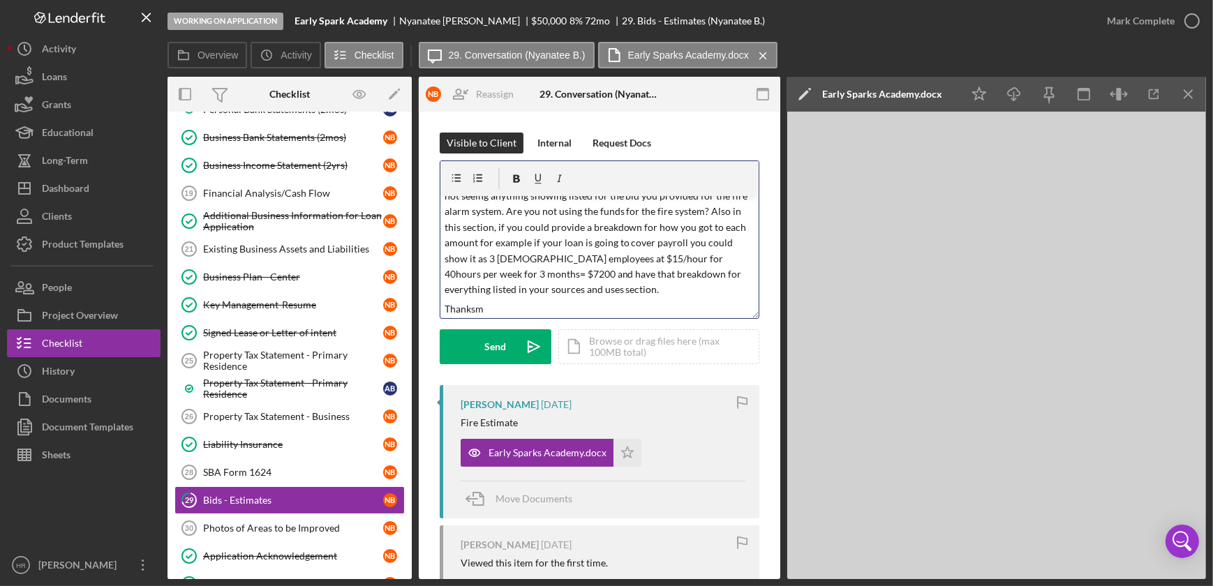
scroll to position [47, 0]
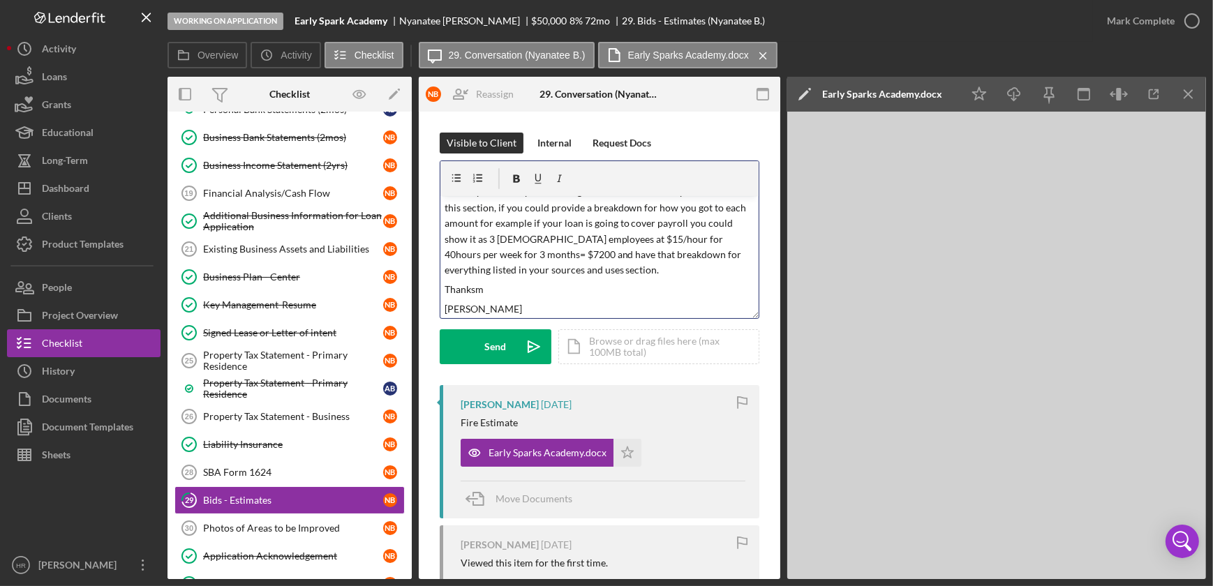
click at [506, 297] on p "Thanksm" at bounding box center [600, 289] width 311 height 15
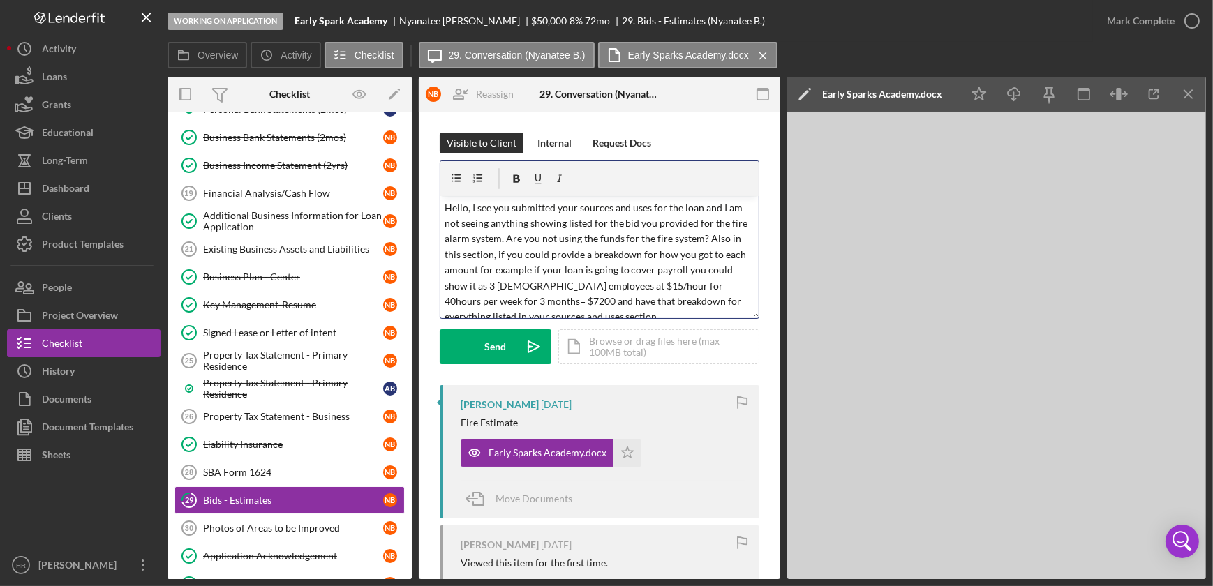
scroll to position [49, 0]
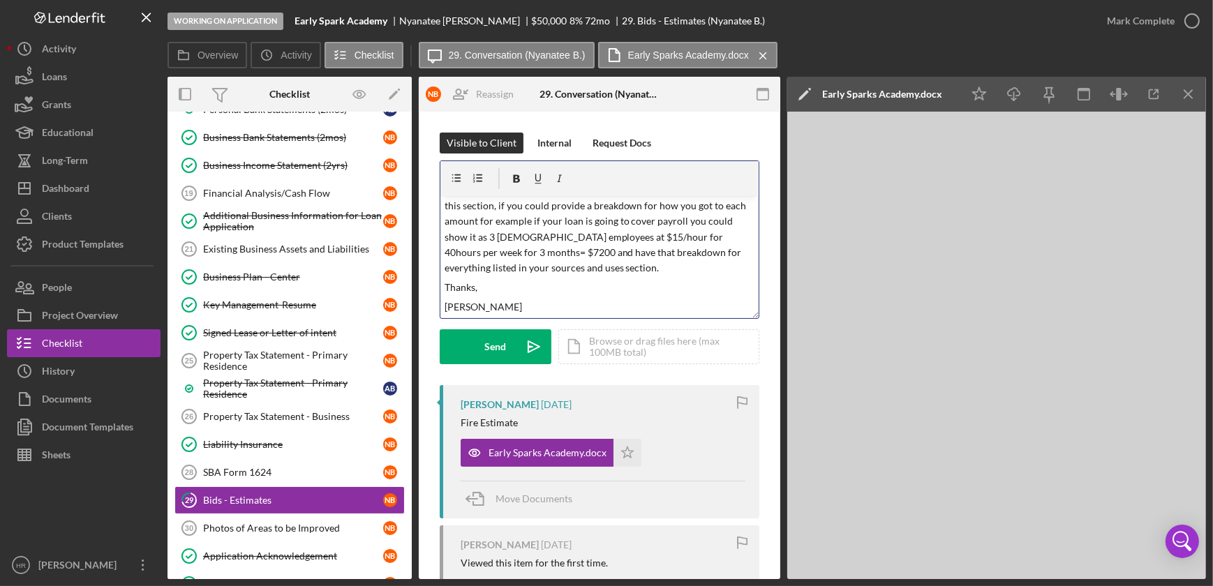
click at [482, 232] on p "Hello, I see you submitted your sources and uses for the loan and I am not seei…" at bounding box center [600, 213] width 311 height 125
click at [485, 235] on p "Hello, I see you submitted your sources and uses for the loan and I am not seei…" at bounding box center [600, 213] width 311 height 125
click at [557, 249] on p "Hello, I see you submitted your sources and uses for the loan and I am not seei…" at bounding box center [600, 213] width 311 height 125
click at [532, 235] on p "Hello, I see you submitted your sources and uses for the loan and I am not seei…" at bounding box center [600, 213] width 311 height 125
click at [536, 253] on p "Hello, I see you submitted your sources and uses for the loan and I am not seei…" at bounding box center [600, 213] width 311 height 125
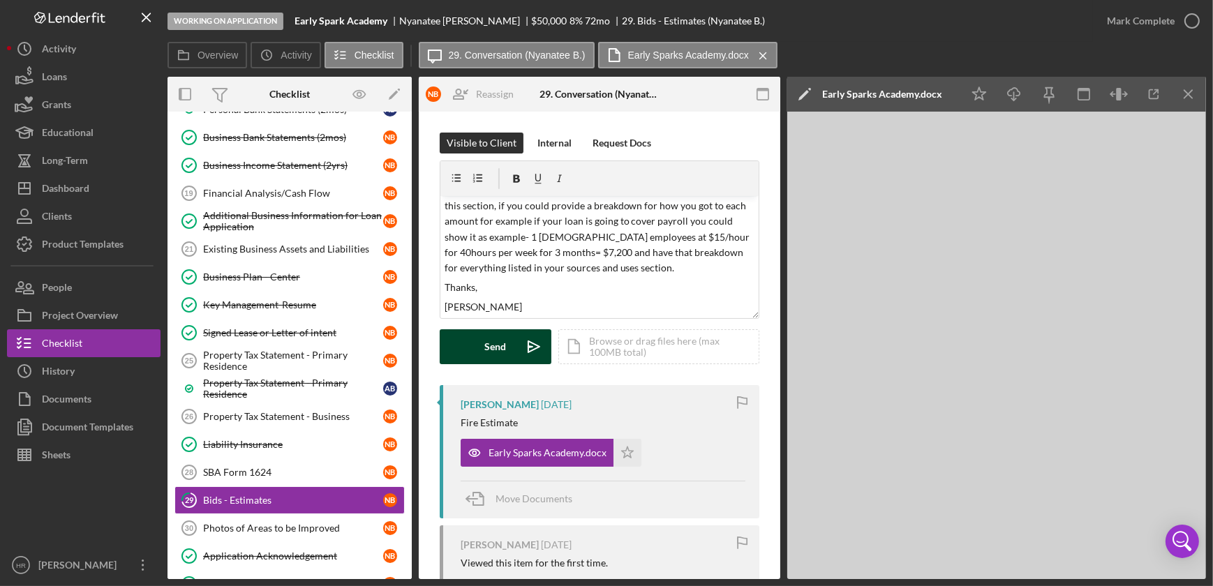
click at [489, 355] on div "Send" at bounding box center [496, 346] width 22 height 35
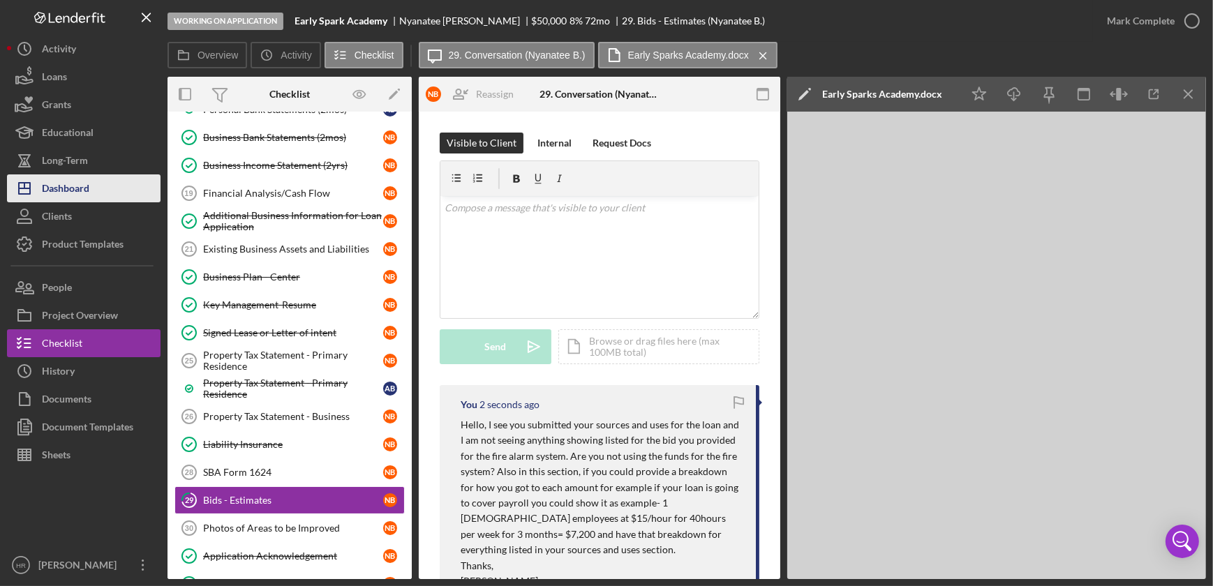
click at [69, 182] on div "Dashboard" at bounding box center [65, 190] width 47 height 31
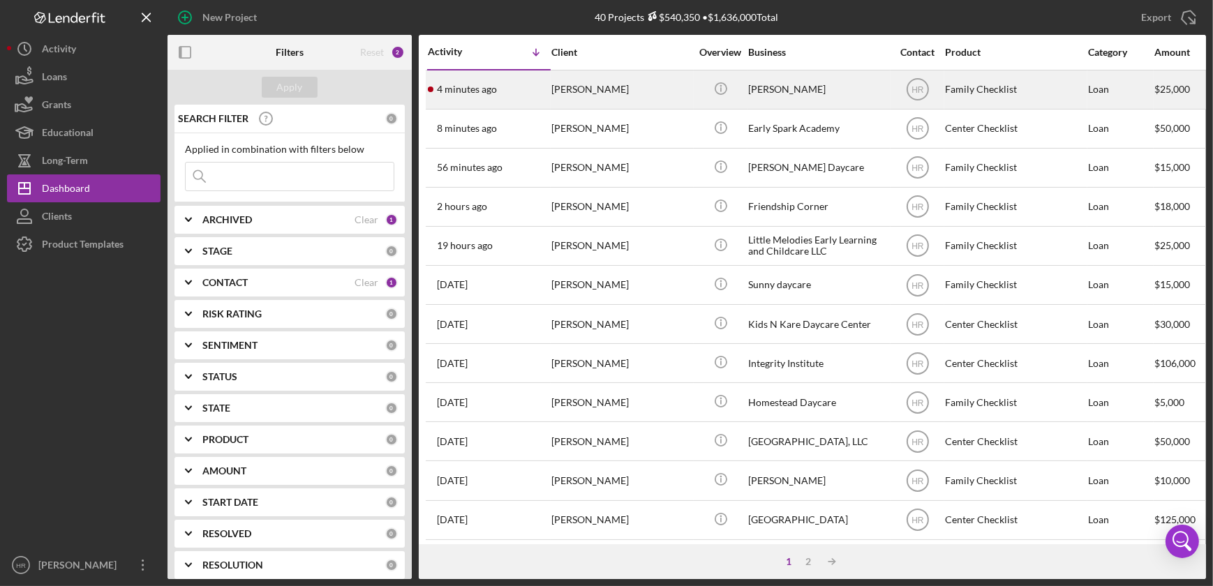
click at [808, 83] on div "[PERSON_NAME]" at bounding box center [818, 89] width 140 height 37
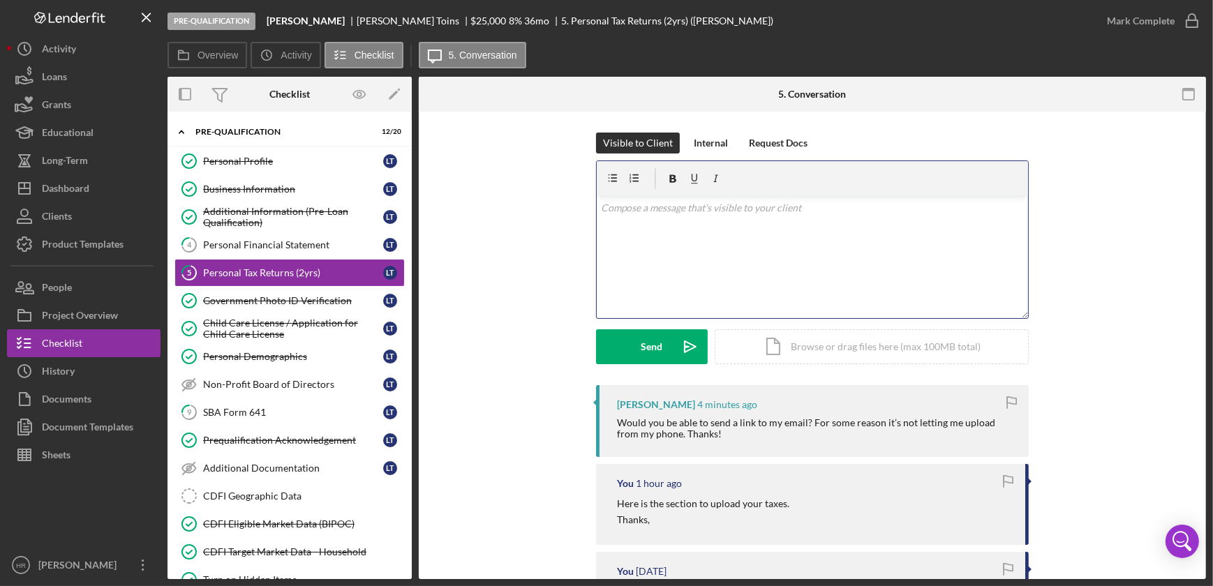
click at [826, 239] on div "v Color teal Color pink Remove color Add row above Add row below Add column bef…" at bounding box center [812, 257] width 431 height 122
click at [242, 168] on link "Personal Profile Personal Profile L T" at bounding box center [290, 161] width 230 height 28
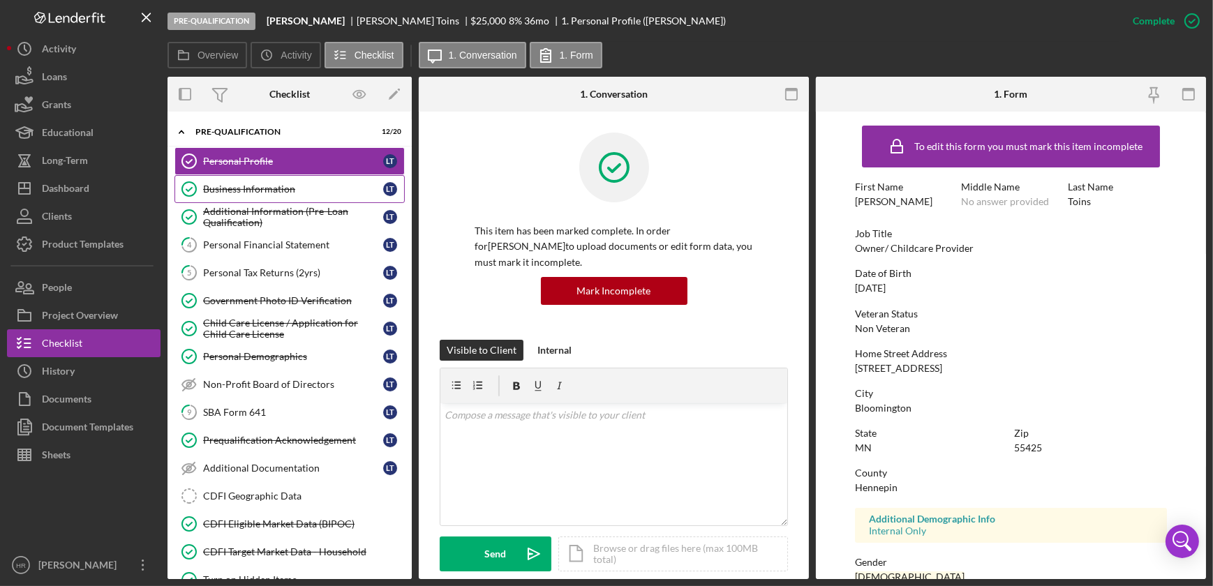
click at [257, 187] on div "Business Information" at bounding box center [293, 189] width 180 height 11
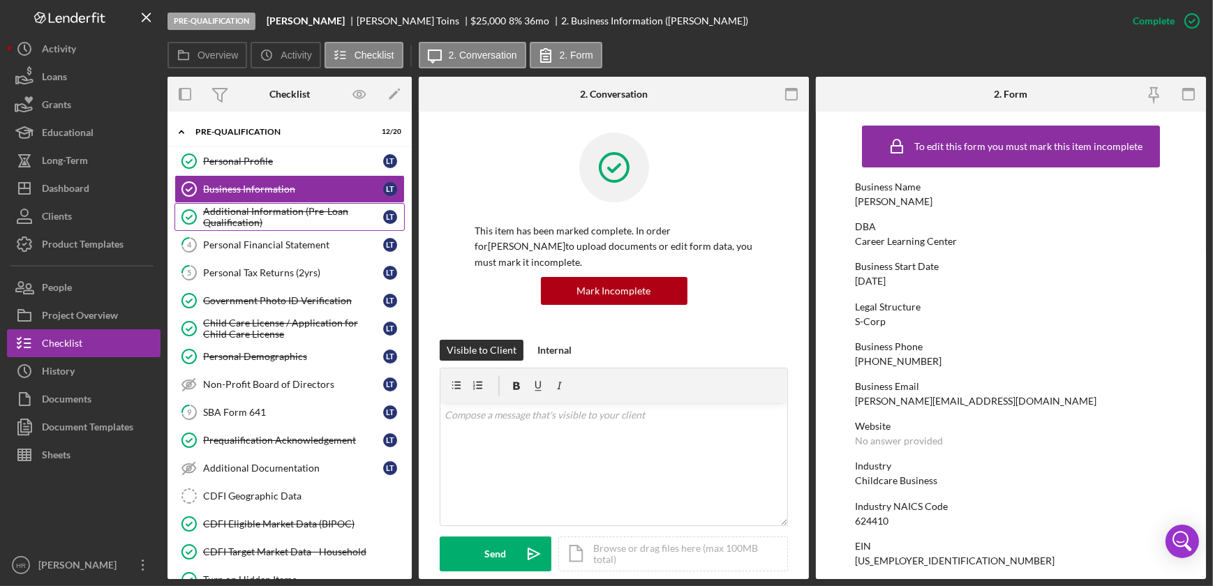
click at [270, 214] on div "Additional Information (Pre-Loan Qualification)" at bounding box center [293, 217] width 180 height 22
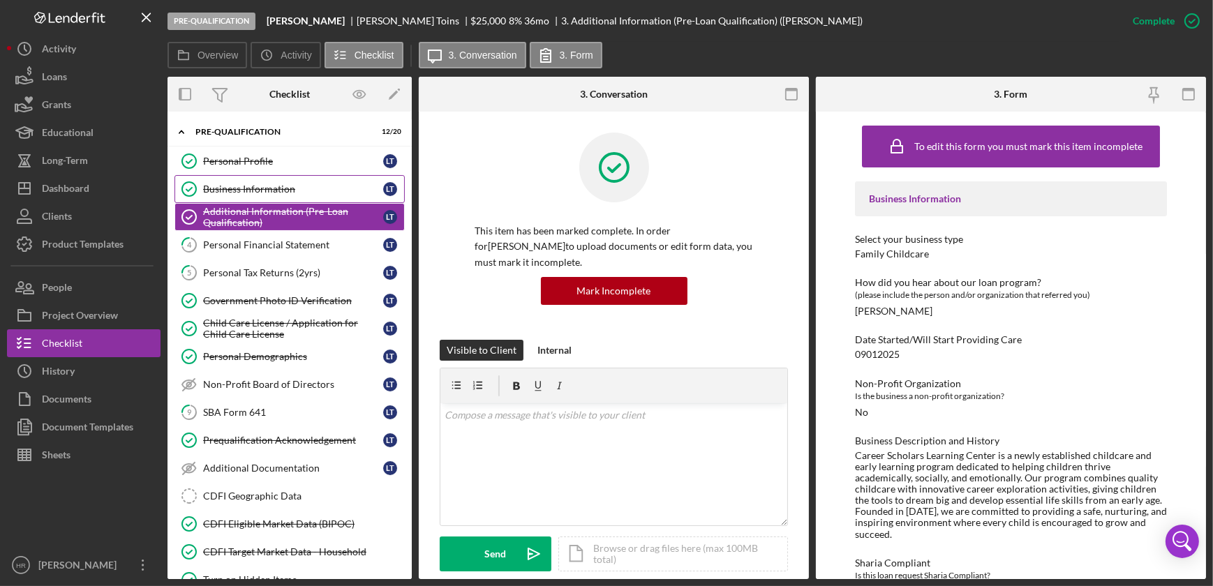
click at [237, 186] on div "Business Information" at bounding box center [293, 189] width 180 height 11
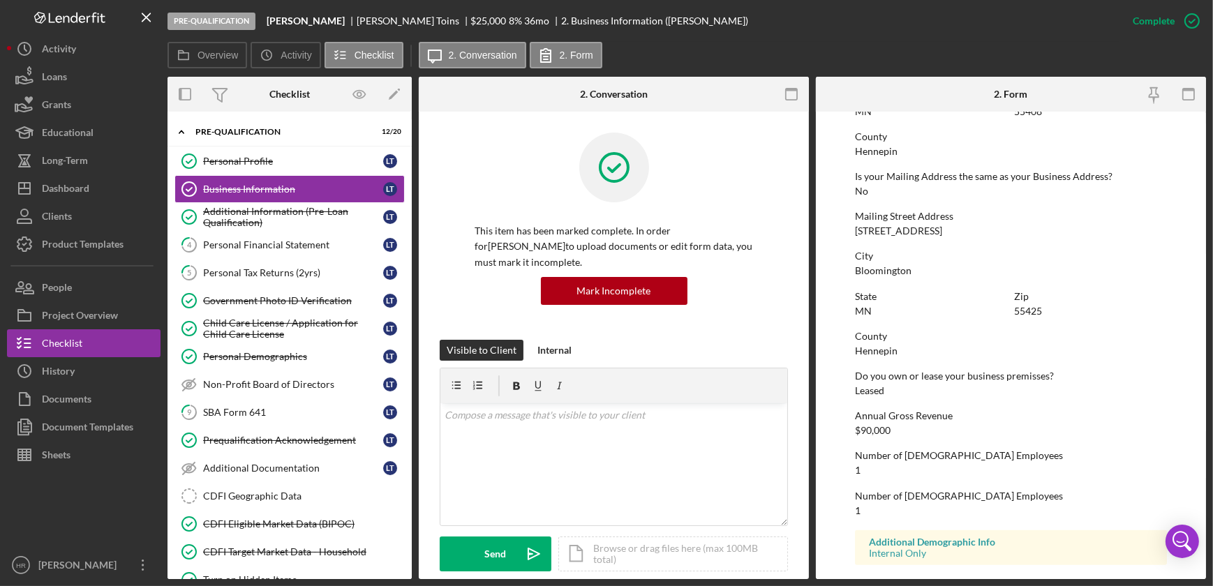
scroll to position [635, 0]
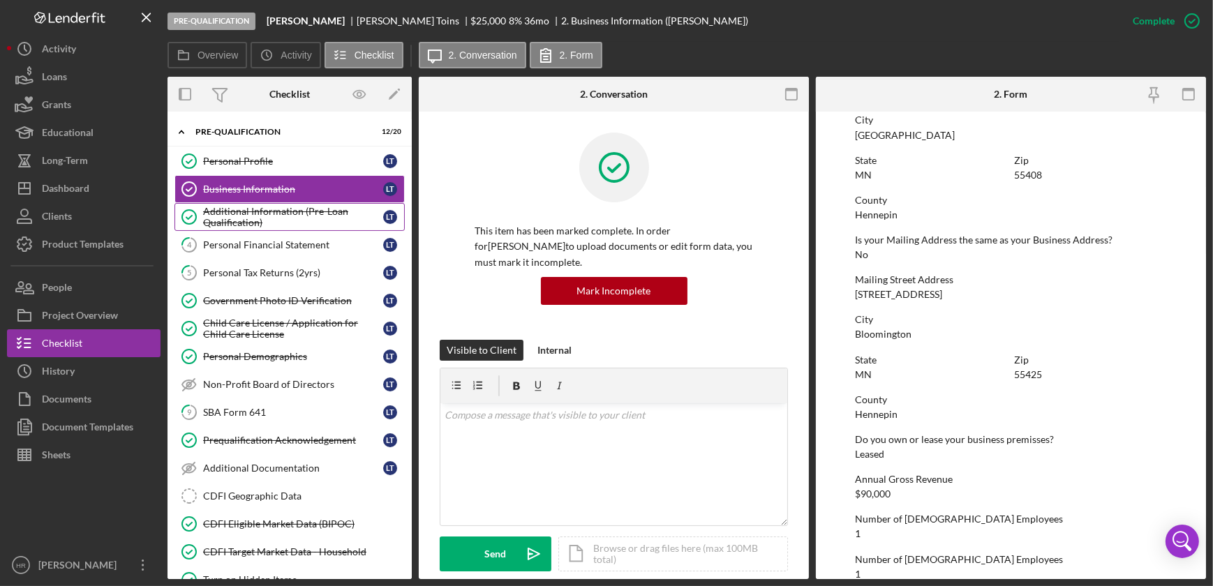
click at [239, 223] on div "Additional Information (Pre-Loan Qualification)" at bounding box center [293, 217] width 180 height 22
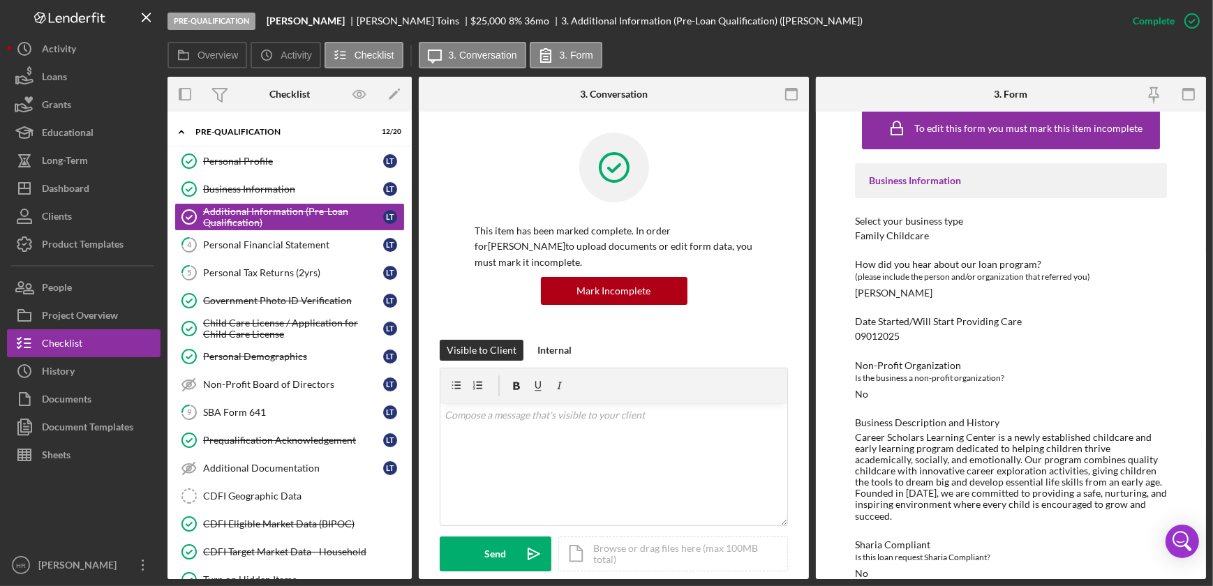
scroll to position [28, 0]
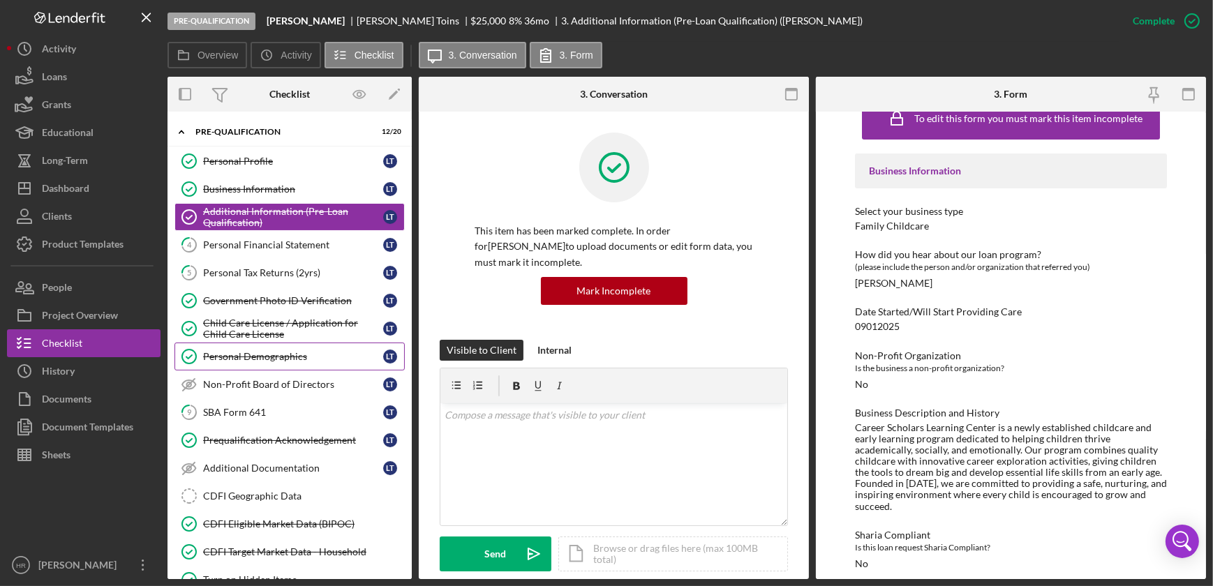
click at [224, 359] on div "Personal Demographics" at bounding box center [293, 356] width 180 height 11
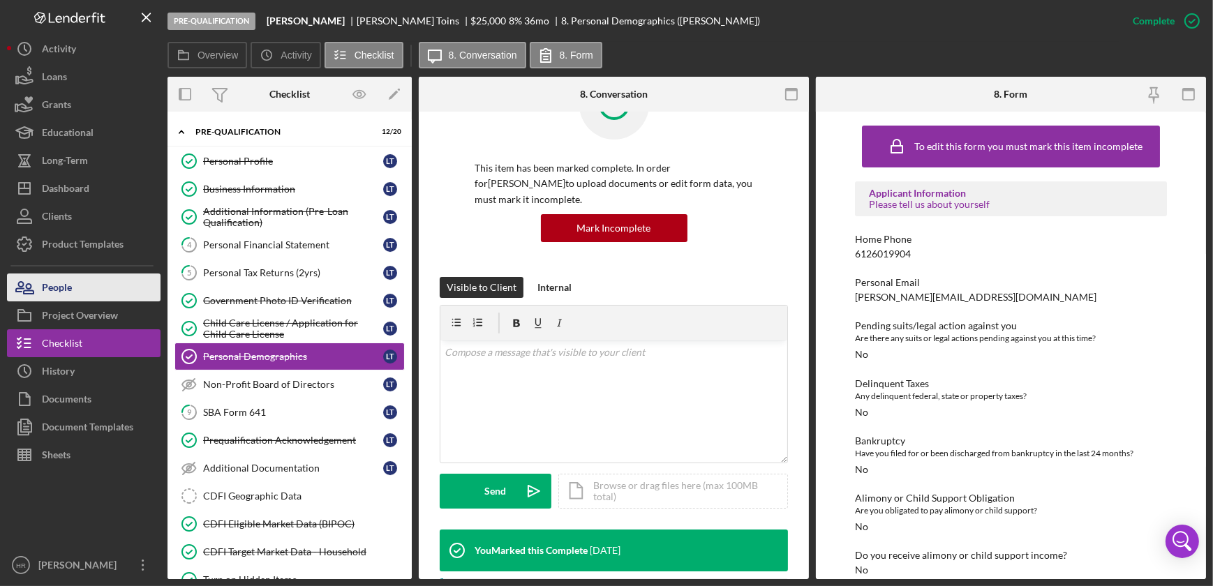
click at [64, 288] on div "People" at bounding box center [57, 289] width 30 height 31
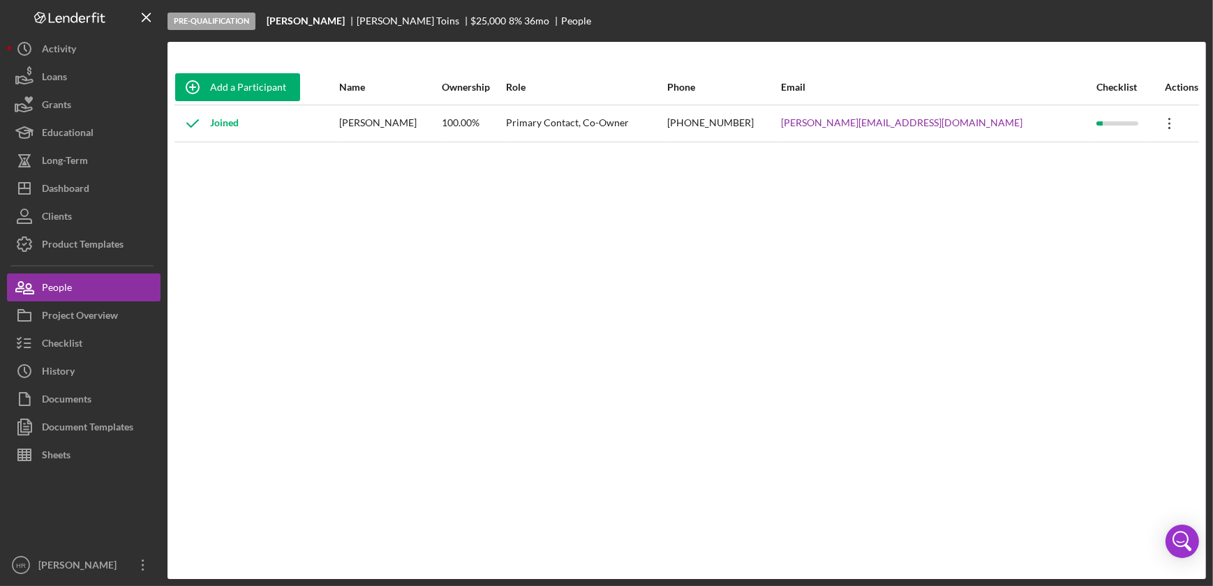
click at [1164, 125] on icon "Icon/Overflow" at bounding box center [1169, 123] width 35 height 35
click at [1019, 311] on div "Add a Participant Name Ownership Role Phone Email Checklist Actions Joined [PER…" at bounding box center [687, 311] width 1039 height 482
click at [222, 123] on div "Joined" at bounding box center [207, 123] width 64 height 35
click at [1158, 125] on icon "Icon/Overflow" at bounding box center [1169, 123] width 35 height 35
click at [1048, 156] on icon "Icon/Edit" at bounding box center [1035, 159] width 28 height 28
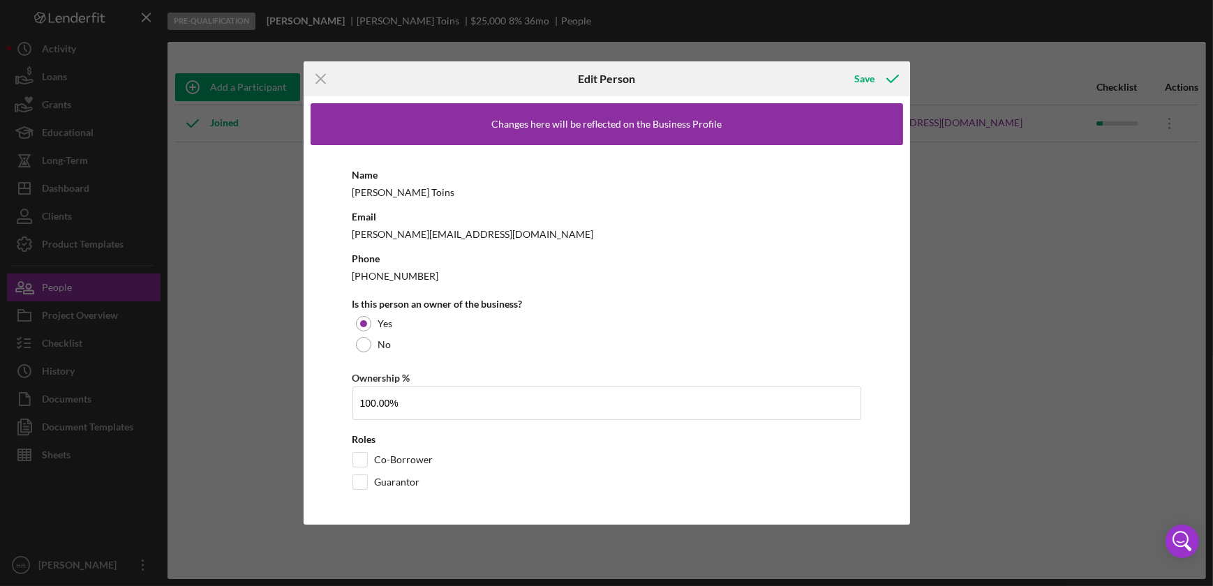
click at [1026, 259] on div "Icon/Menu Close Edit Person Save Changes here will be reflected on the Business…" at bounding box center [606, 293] width 1213 height 586
click at [316, 75] on line at bounding box center [320, 78] width 9 height 9
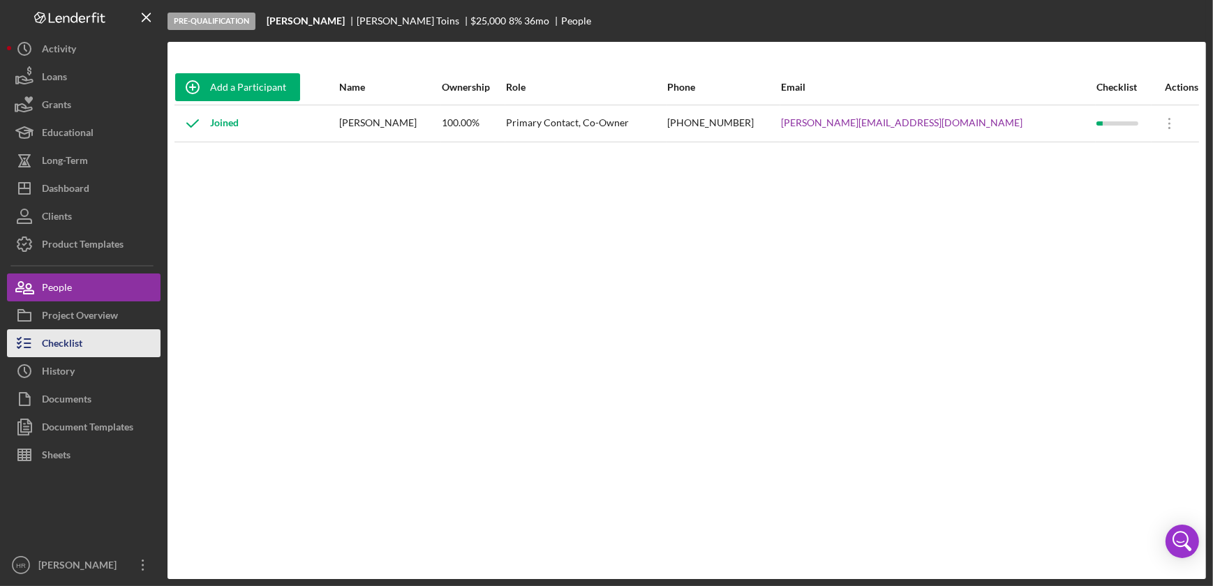
click at [89, 343] on button "Checklist" at bounding box center [84, 343] width 154 height 28
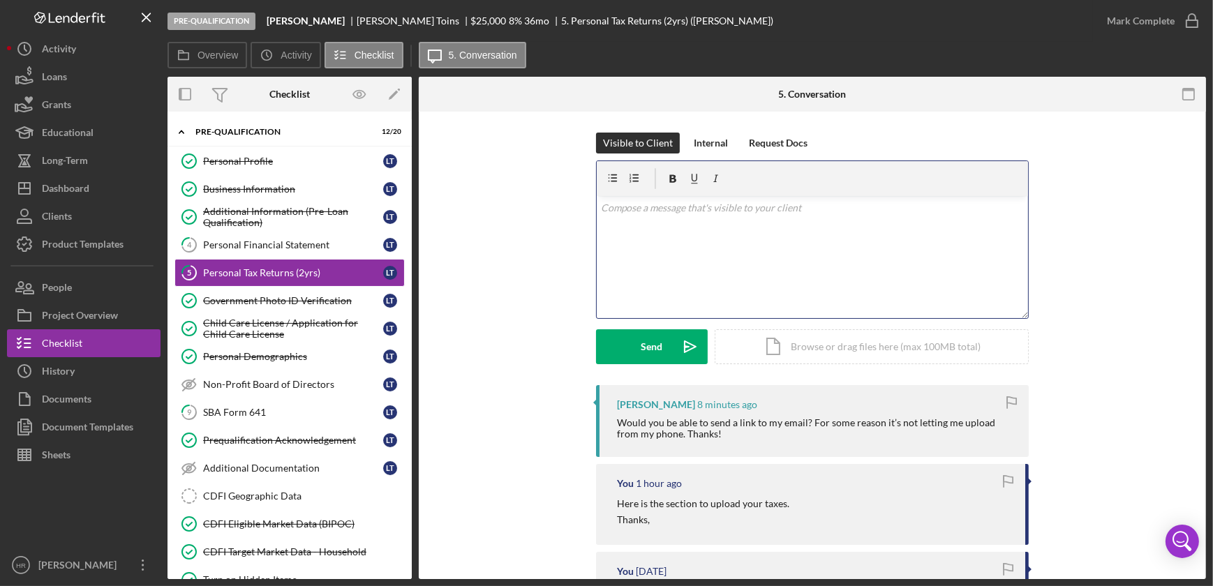
click at [676, 230] on div "v Color teal Color pink Remove color Add row above Add row below Add column bef…" at bounding box center [812, 257] width 431 height 122
click at [667, 232] on div "v Color teal Color pink Remove color Add row above Add row below Add column bef…" at bounding box center [812, 257] width 431 height 122
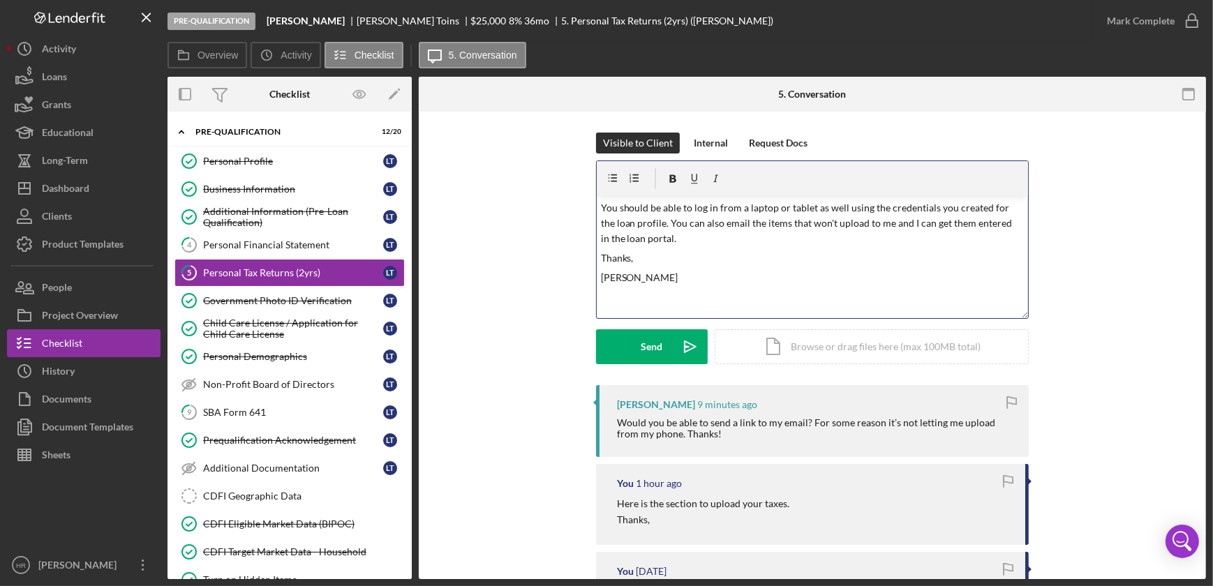
click at [864, 224] on p "You should be able to log in from a laptop or tablet as well using the credenti…" at bounding box center [813, 223] width 424 height 47
click at [877, 267] on div "v Color teal Color pink Remove color Add row above Add row below Add column bef…" at bounding box center [812, 257] width 431 height 122
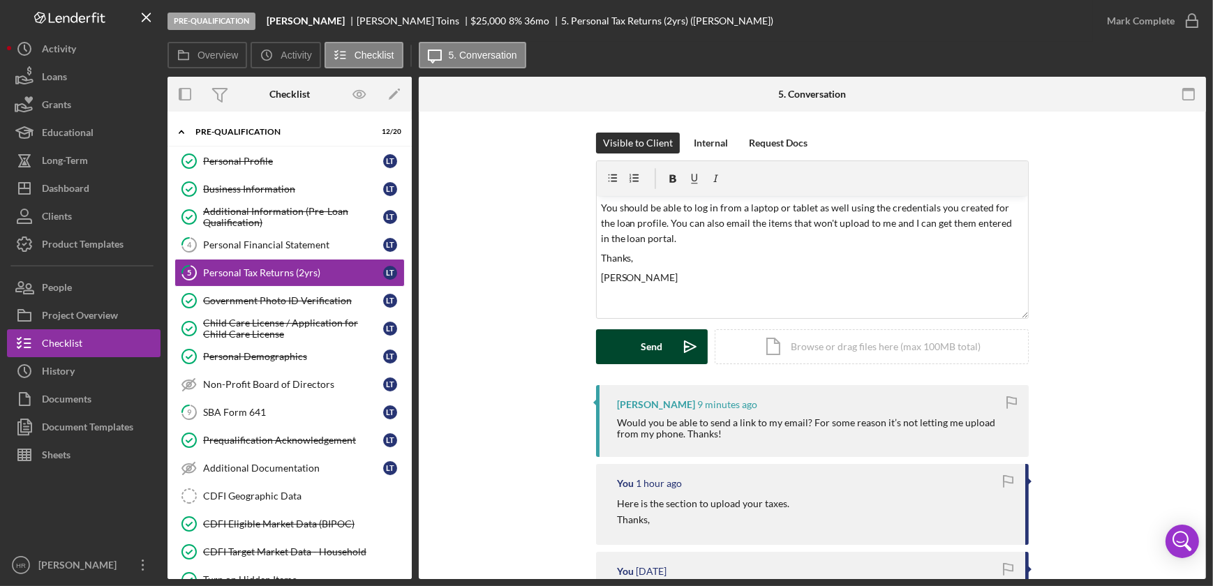
click at [647, 346] on div "Send" at bounding box center [653, 346] width 22 height 35
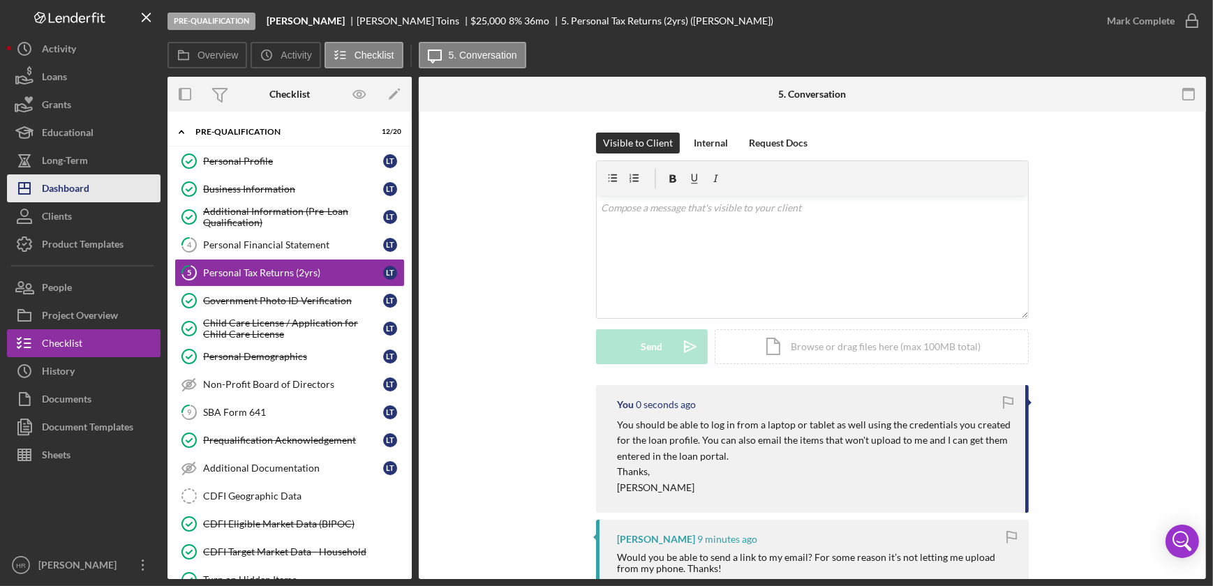
click at [98, 186] on button "Icon/Dashboard Dashboard" at bounding box center [84, 189] width 154 height 28
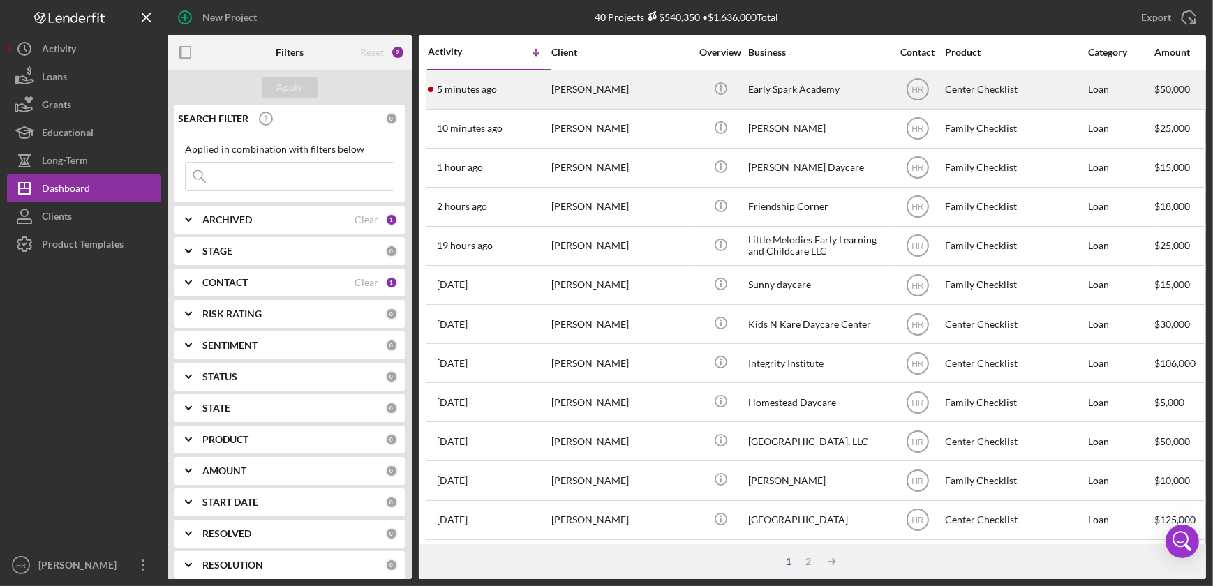
click at [775, 89] on div "Early Spark Academy" at bounding box center [818, 89] width 140 height 37
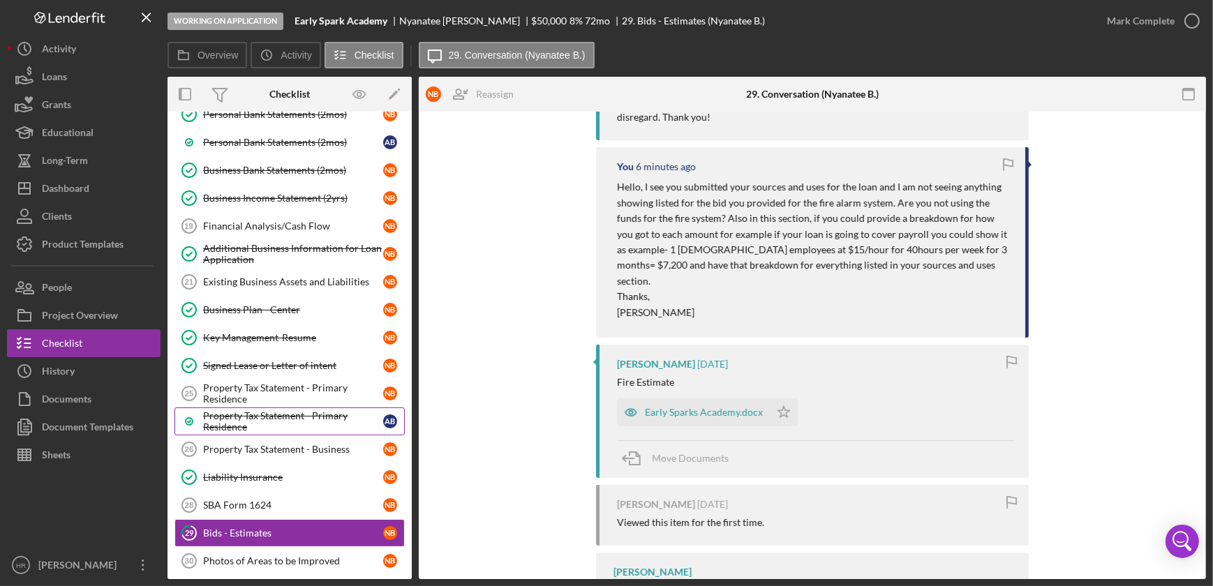
scroll to position [242, 0]
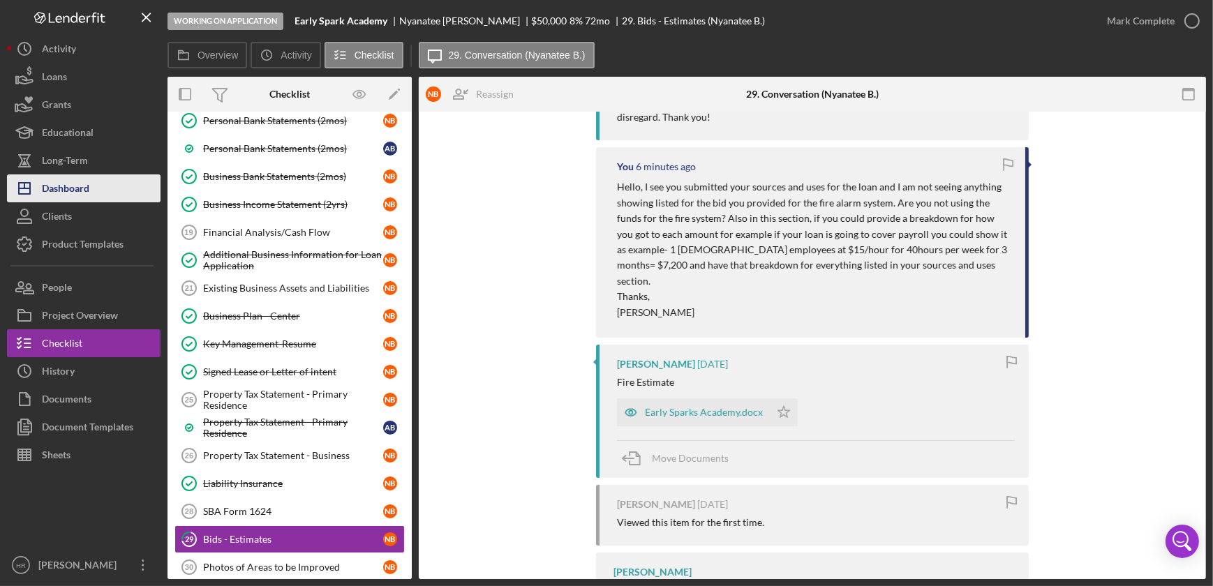
click at [47, 180] on div "Dashboard" at bounding box center [65, 190] width 47 height 31
